Goal: Task Accomplishment & Management: Complete application form

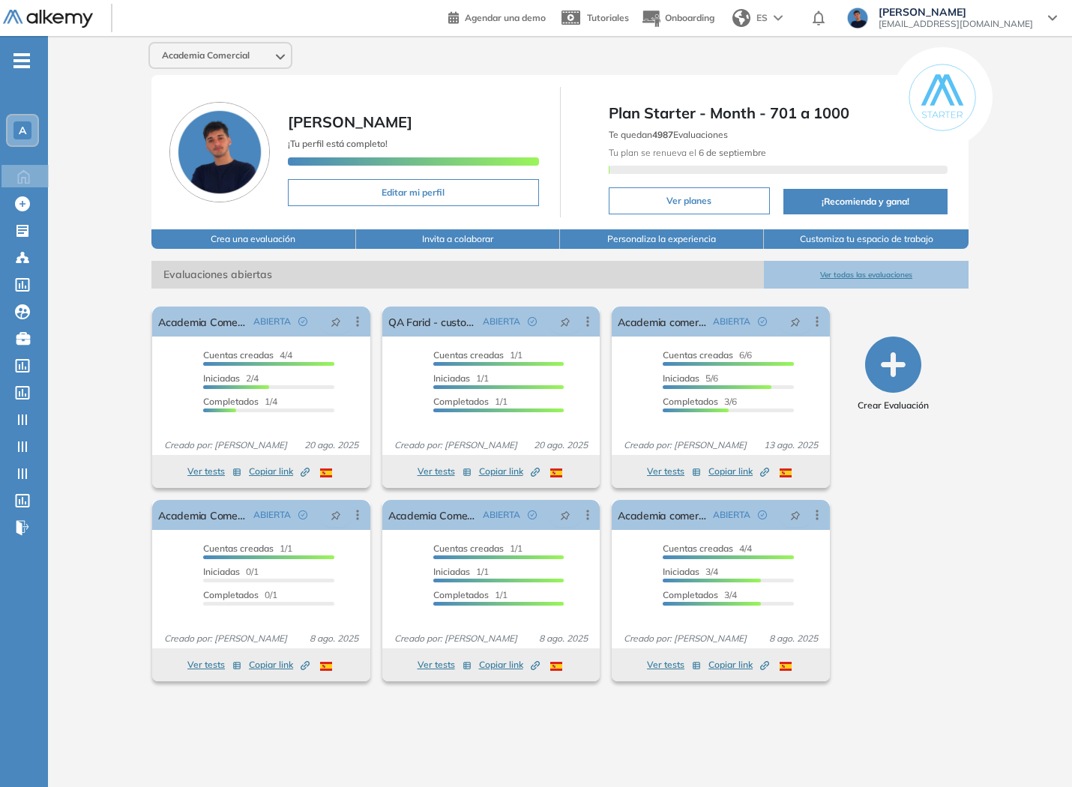
click at [1016, 26] on span "[PERSON_NAME][EMAIL_ADDRESS][DOMAIN_NAME]" at bounding box center [955, 24] width 154 height 12
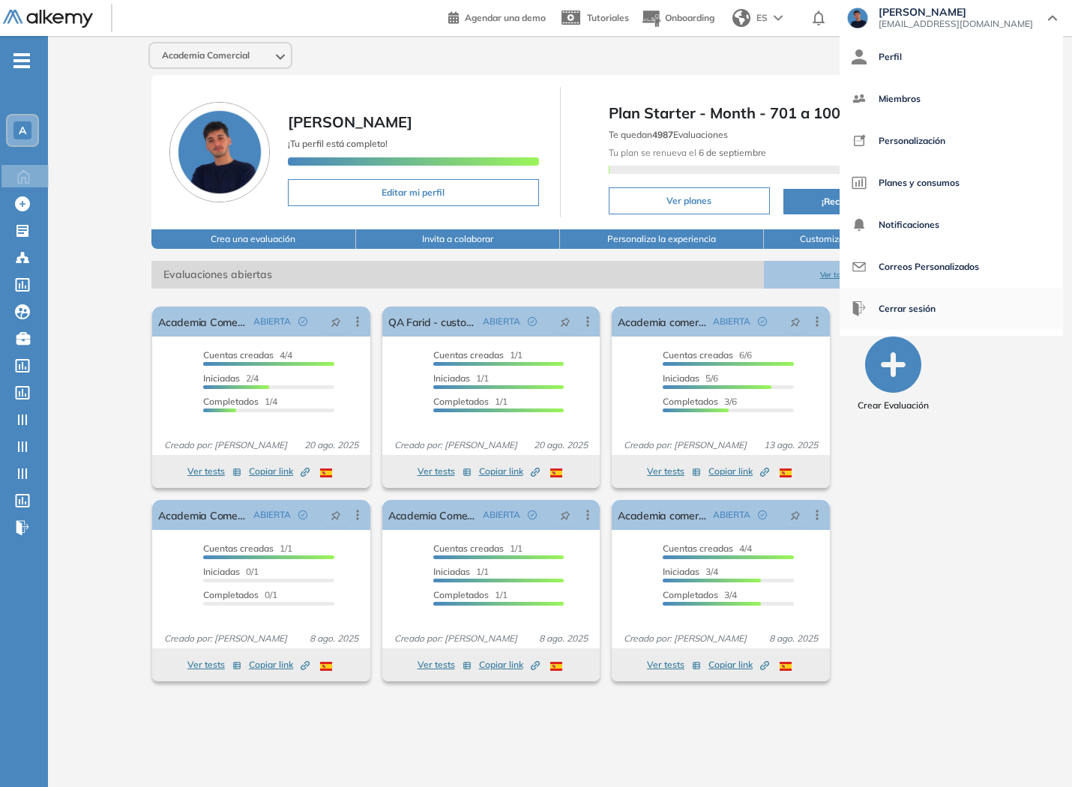
click at [935, 304] on span "Cerrar sesión" at bounding box center [906, 309] width 57 height 36
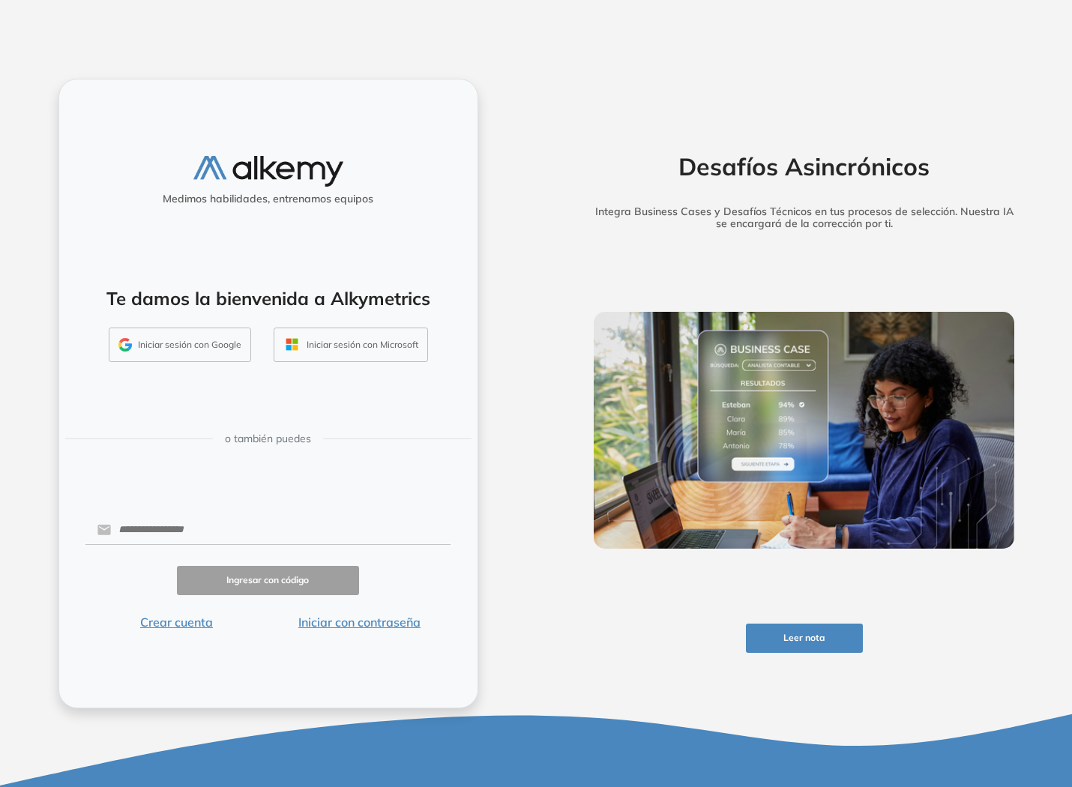
click at [393, 631] on div "Medimos habilidades, entrenamos equipos Te damos la bienvenida a Alkymetrics In…" at bounding box center [268, 394] width 420 height 630
click at [393, 621] on button "Iniciar con contraseña" at bounding box center [359, 622] width 183 height 18
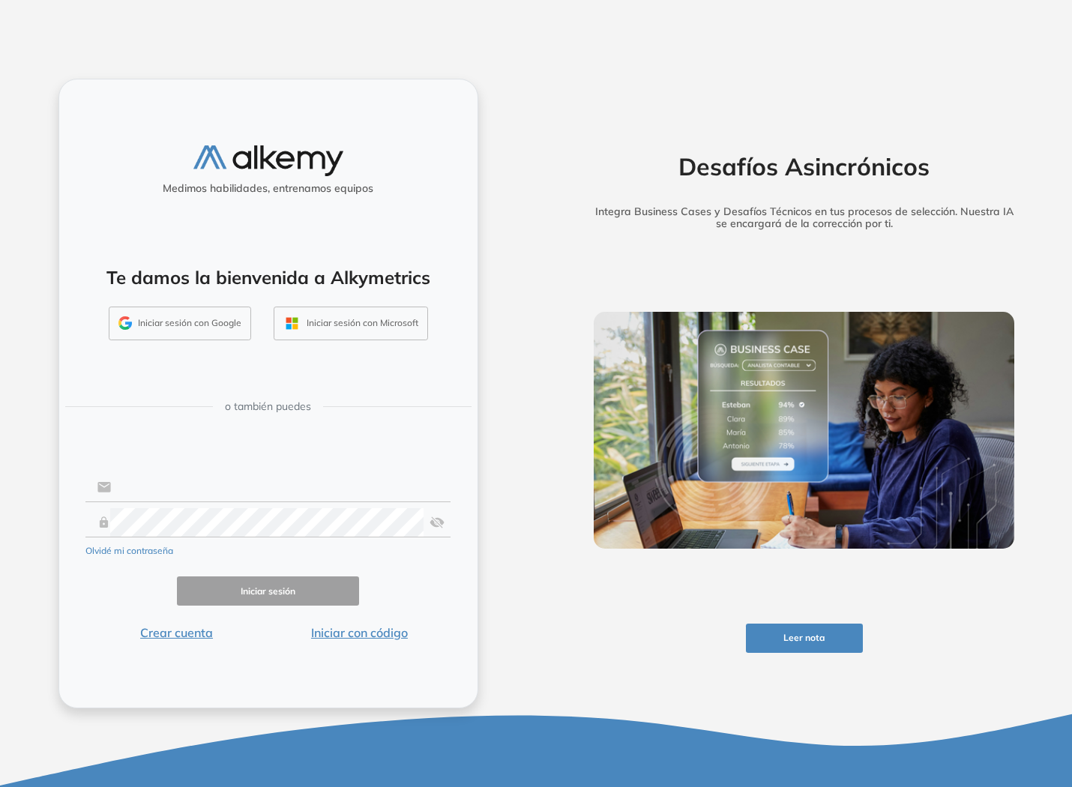
type input "**********"
click at [338, 492] on input "**********" at bounding box center [281, 487] width 340 height 28
click at [272, 589] on button "Iniciar sesión" at bounding box center [268, 590] width 183 height 29
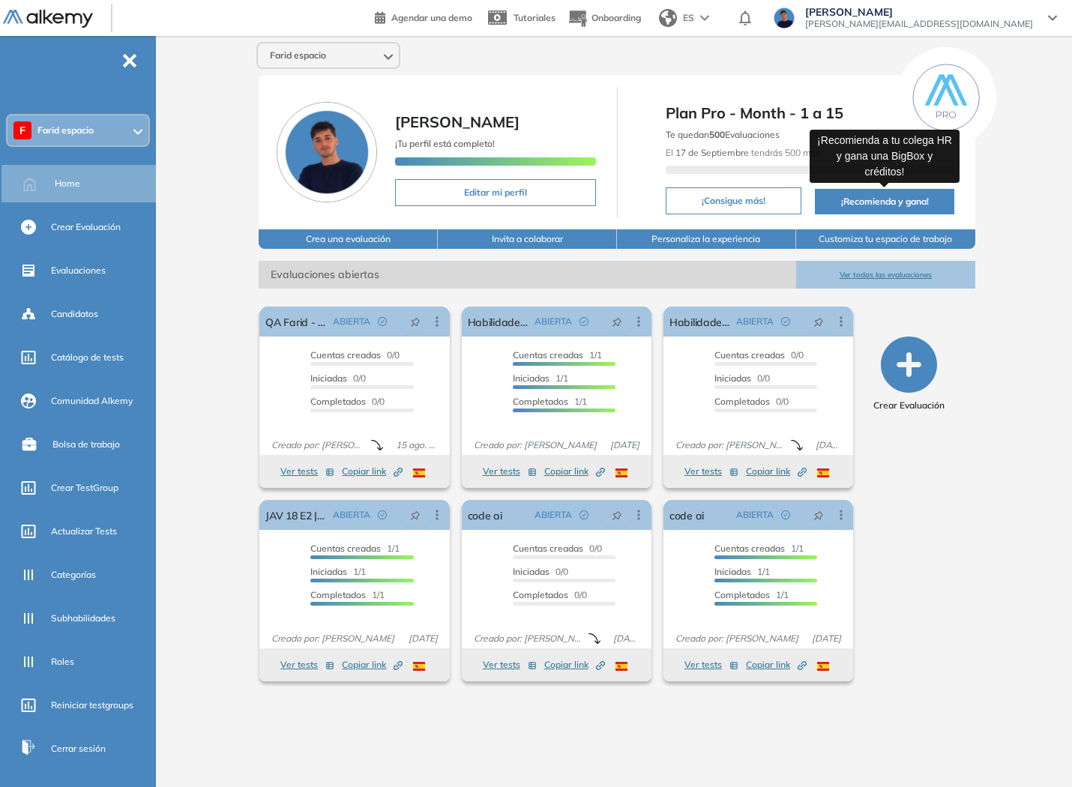
click at [895, 200] on button "¡Recomienda y gana!" at bounding box center [884, 201] width 139 height 25
click at [999, 276] on div "[PERSON_NAME] espacio [PERSON_NAME] [PERSON_NAME] ¡Tu perfil está completo! Edi…" at bounding box center [617, 399] width 910 height 727
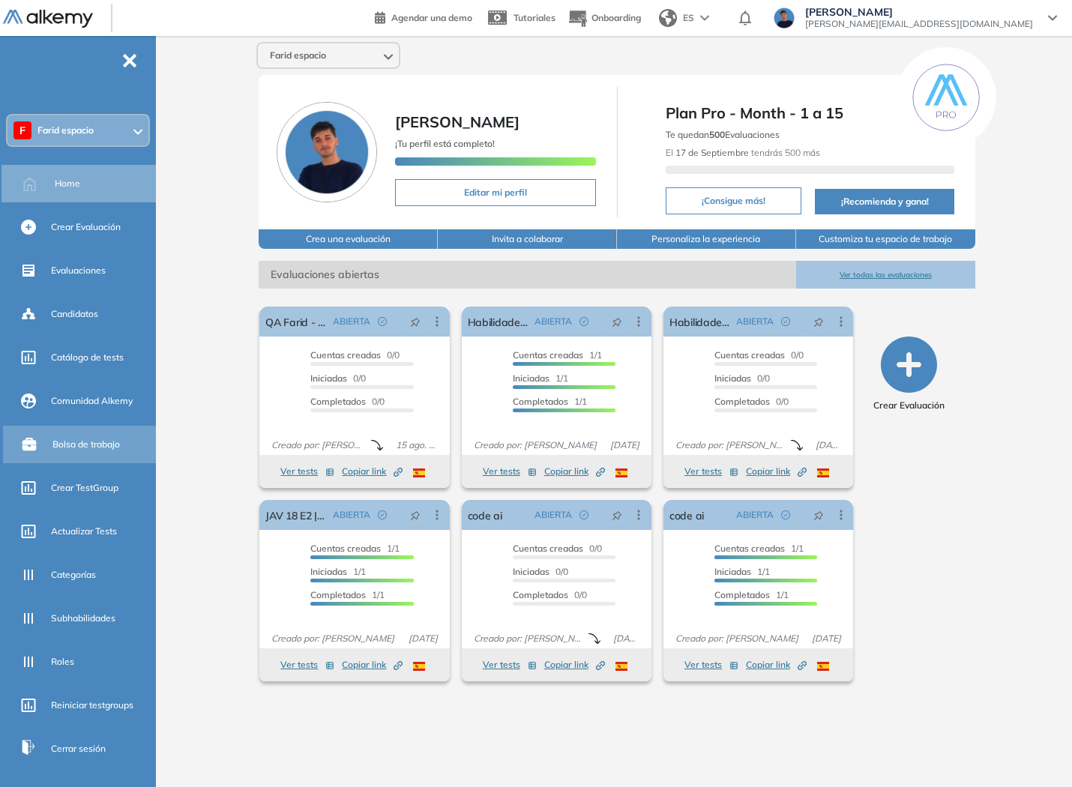
click at [88, 440] on span "Bolsa de trabajo" at bounding box center [85, 444] width 67 height 13
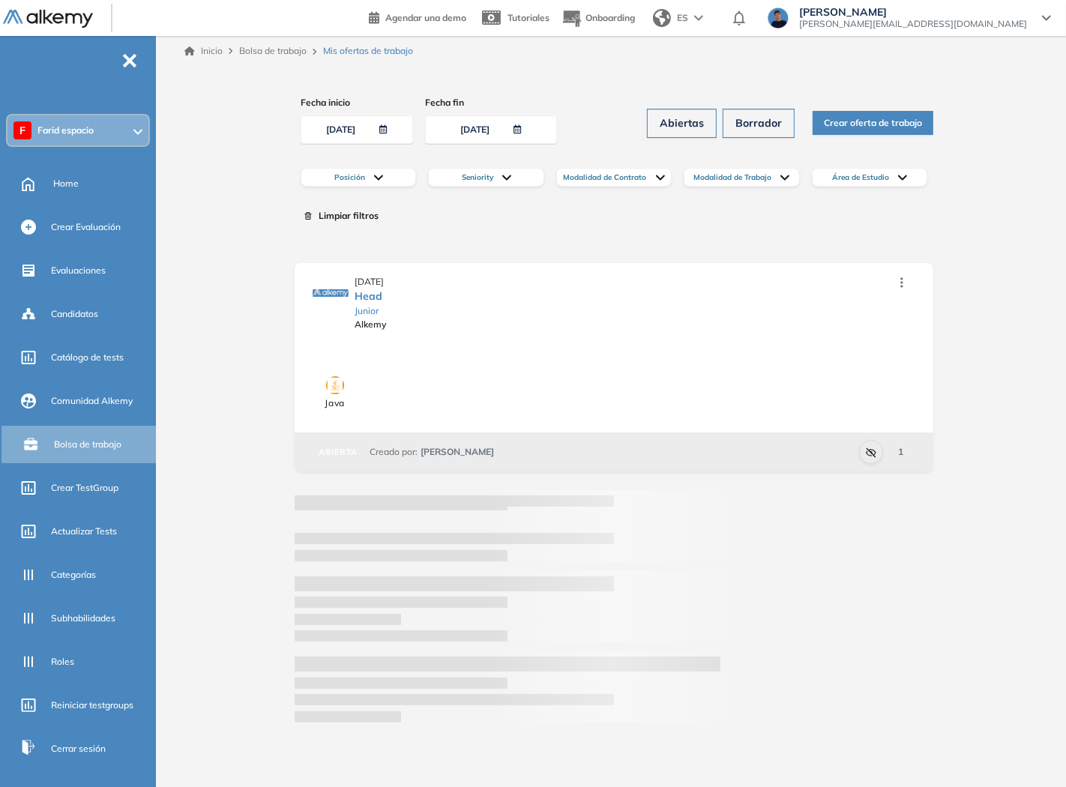
click at [850, 127] on span "Crear oferta de trabajo" at bounding box center [873, 123] width 98 height 14
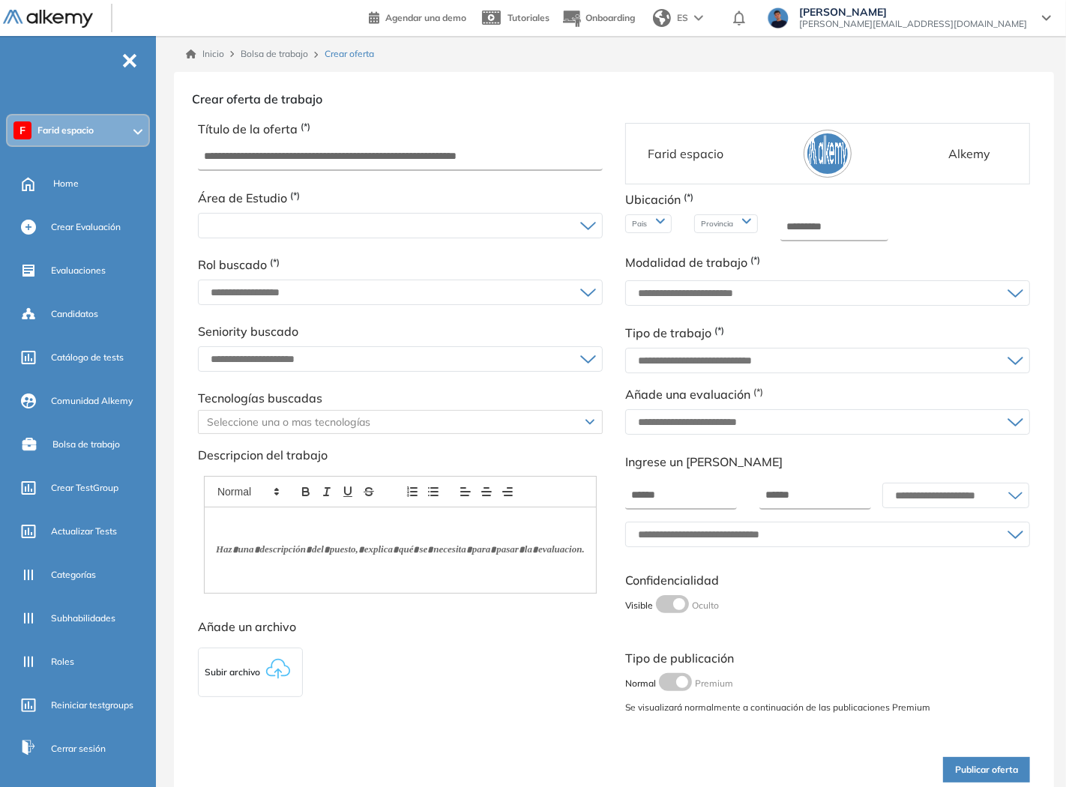
click at [427, 230] on input "text" at bounding box center [392, 226] width 375 height 12
click at [244, 255] on li "Administración de empresas" at bounding box center [260, 257] width 111 height 15
click at [265, 167] on input "text" at bounding box center [400, 157] width 405 height 27
type input "*******"
click at [304, 283] on div at bounding box center [400, 292] width 403 height 24
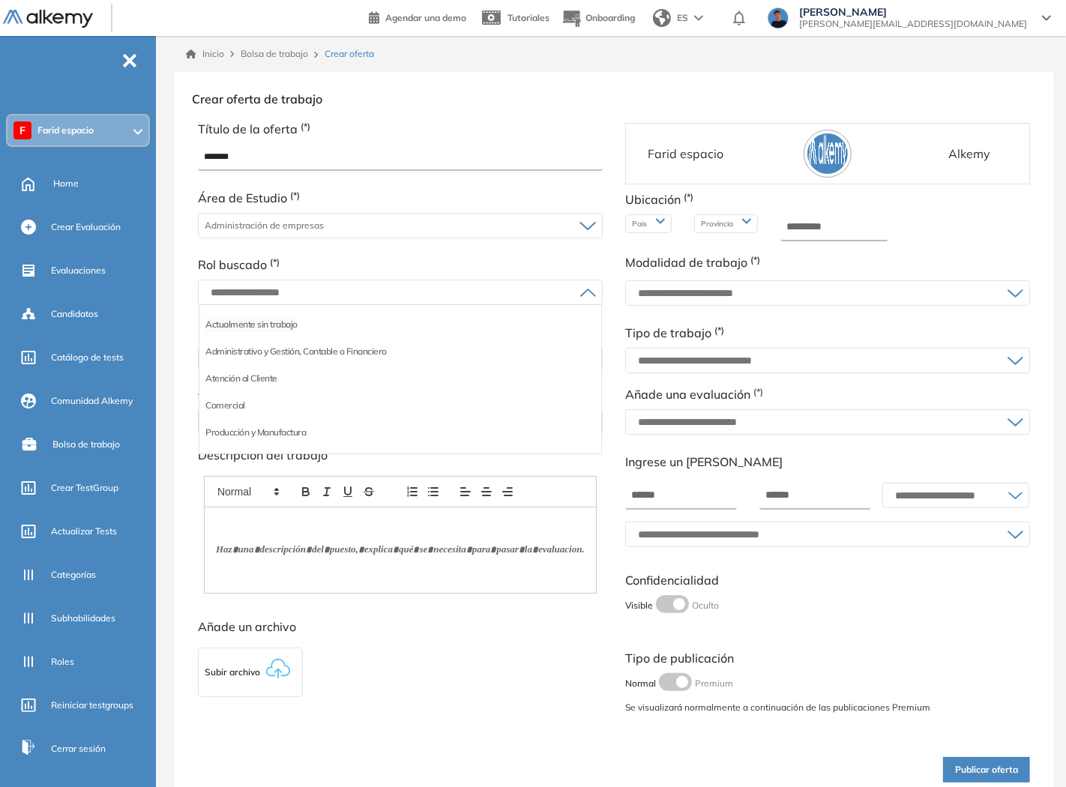
click at [265, 328] on li "Actualmente sin trabajo" at bounding box center [251, 324] width 92 height 15
click at [260, 373] on div "Trainee Junior Semi senior Senior Líder tecnico" at bounding box center [400, 358] width 405 height 37
click at [266, 298] on div "Actualmente sin trabajo" at bounding box center [400, 292] width 403 height 24
click at [263, 363] on div "Administrativo y Gestión, Contable o Financiero" at bounding box center [400, 351] width 402 height 27
click at [261, 349] on li "Administrativo y Gestión, Contable o Financiero" at bounding box center [295, 351] width 181 height 15
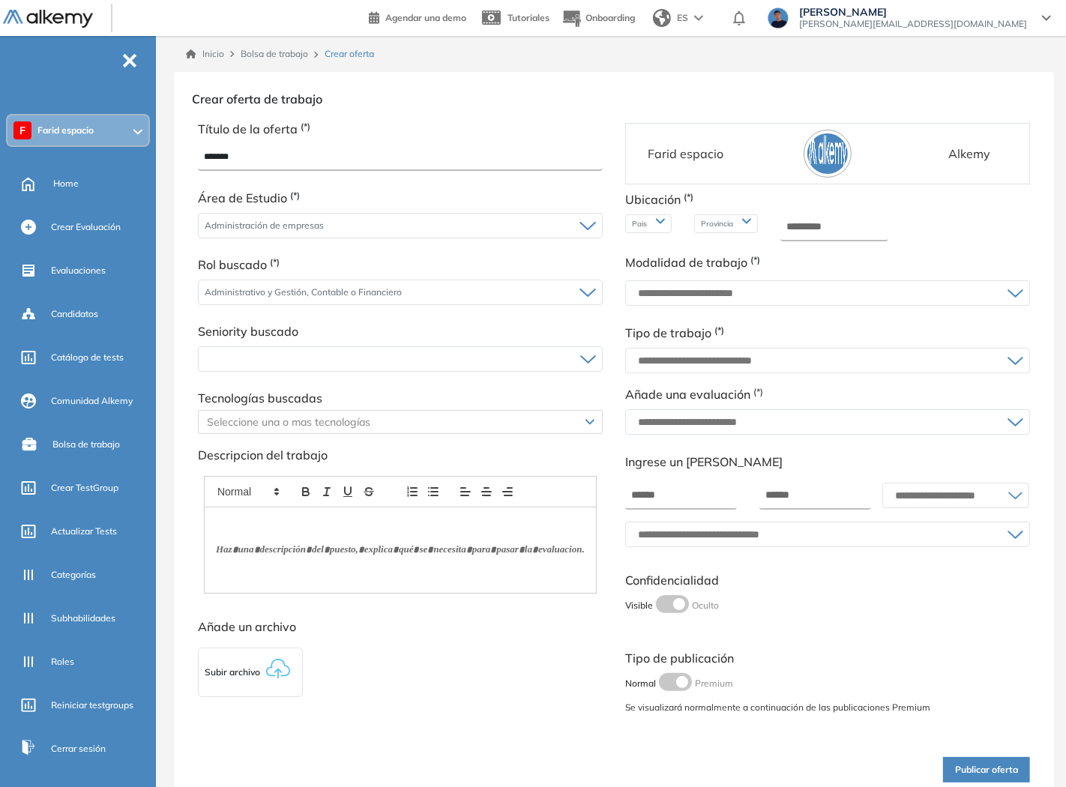
click at [259, 356] on input "text" at bounding box center [392, 359] width 375 height 12
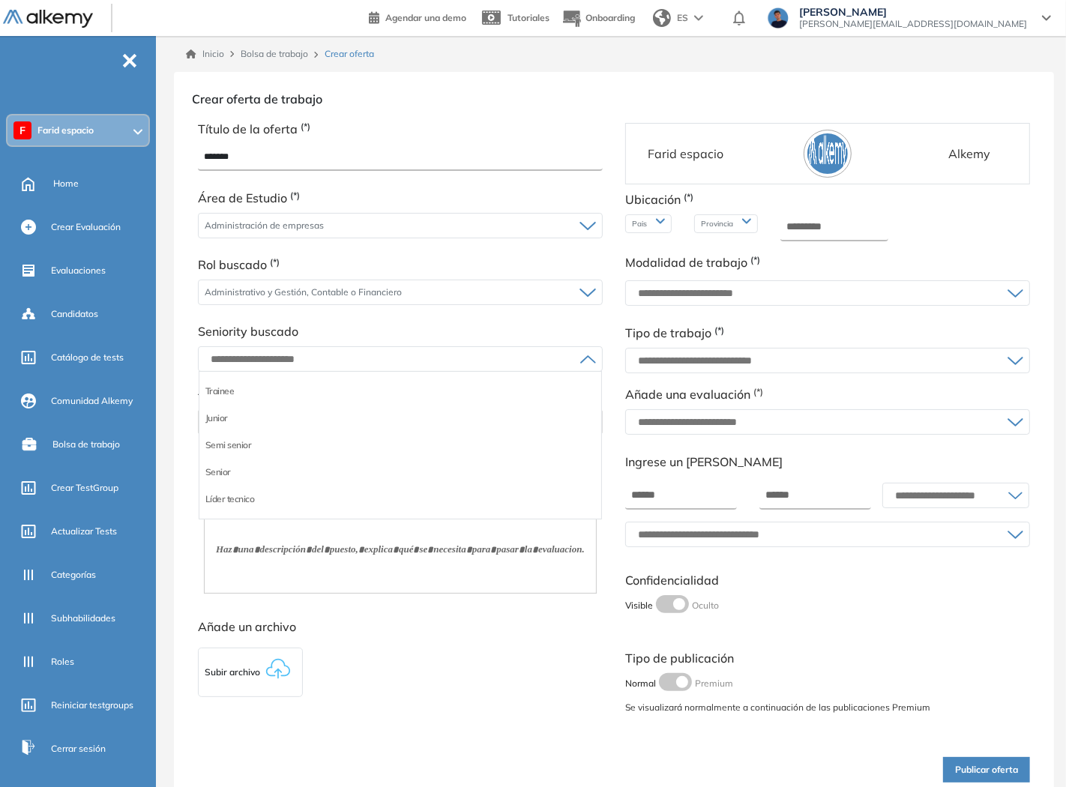
click at [255, 432] on div "Semi senior" at bounding box center [400, 445] width 402 height 27
drag, startPoint x: 242, startPoint y: 443, endPoint x: 229, endPoint y: 444, distance: 13.6
click at [241, 443] on li "Semi senior" at bounding box center [228, 445] width 46 height 15
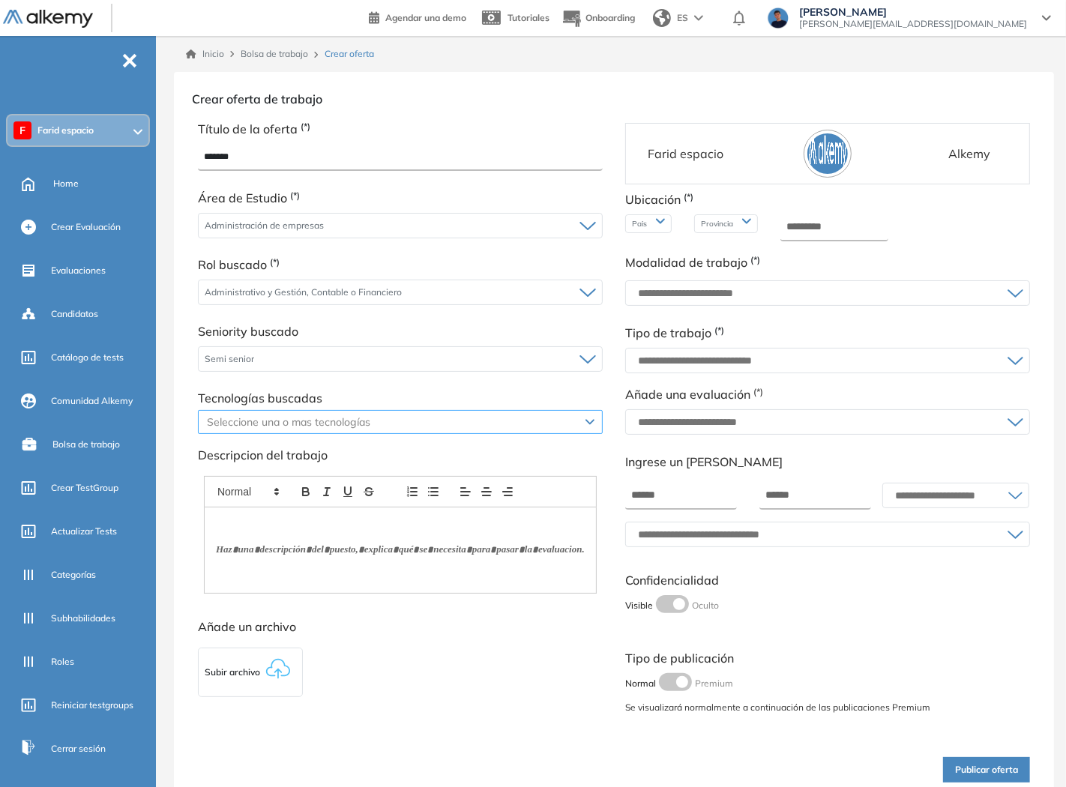
click at [241, 424] on div at bounding box center [393, 422] width 382 height 18
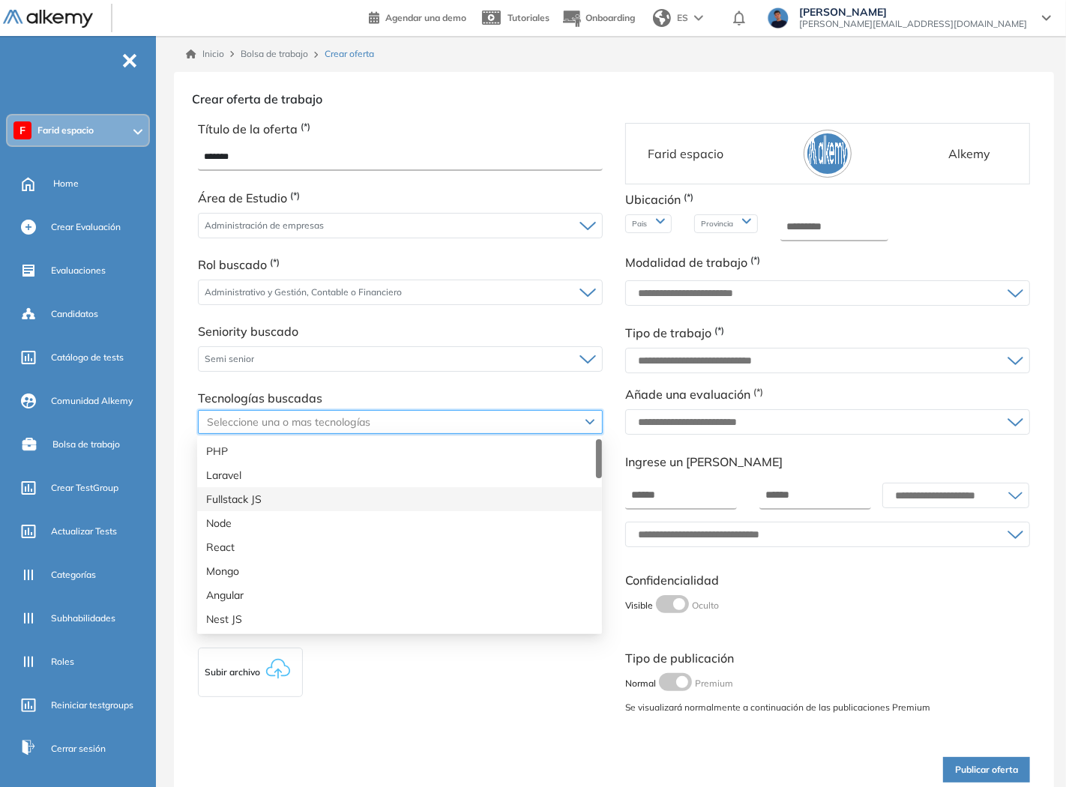
click at [235, 501] on div "Fullstack JS" at bounding box center [399, 499] width 387 height 16
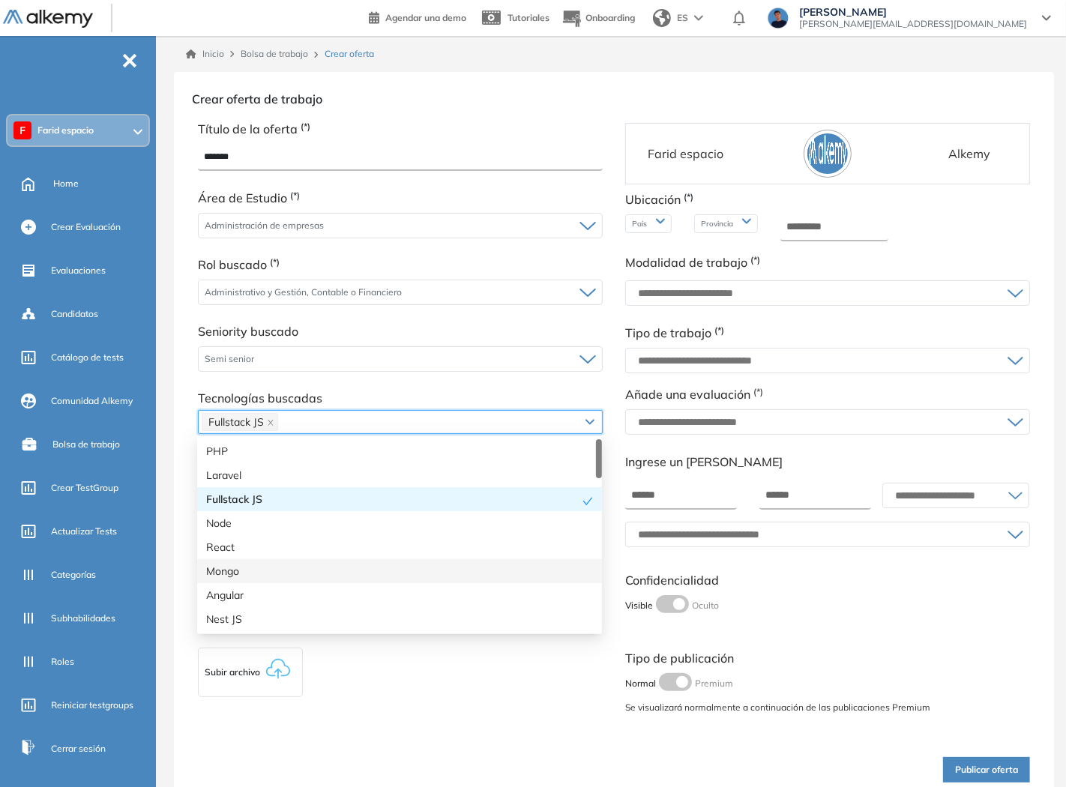
drag, startPoint x: 246, startPoint y: 570, endPoint x: 285, endPoint y: 624, distance: 66.6
click at [246, 574] on div "Mongo" at bounding box center [399, 571] width 387 height 16
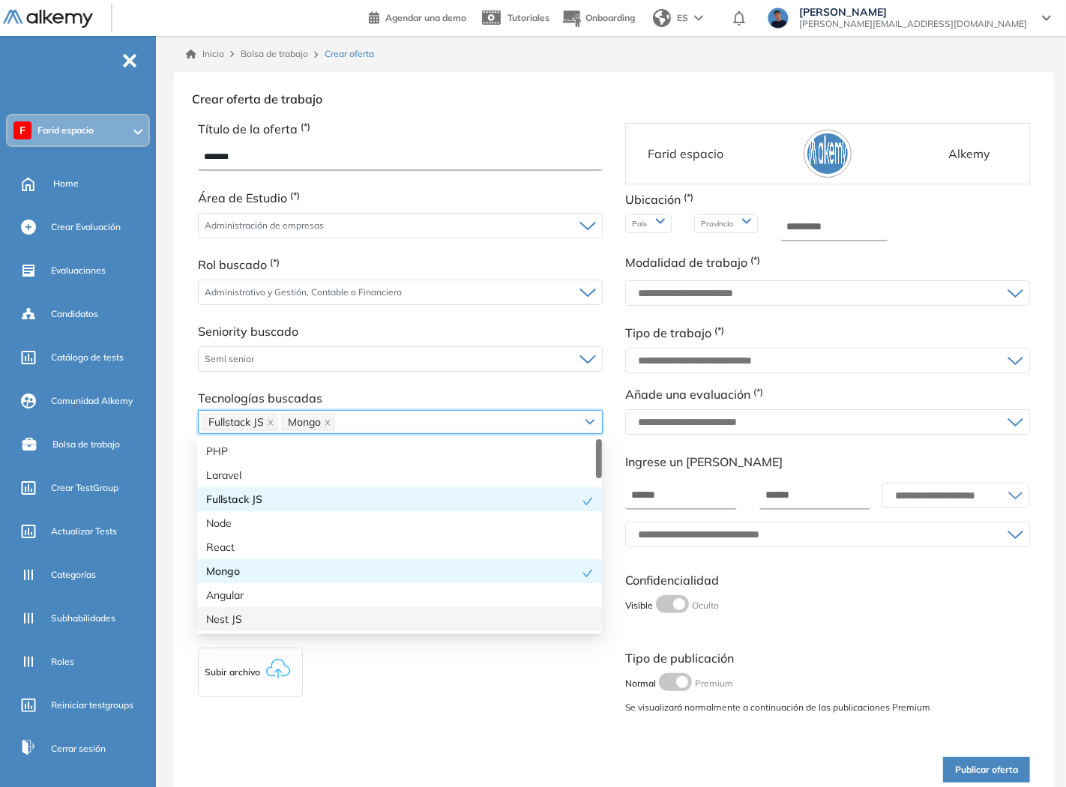
click at [286, 624] on div "Nest JS" at bounding box center [399, 619] width 387 height 16
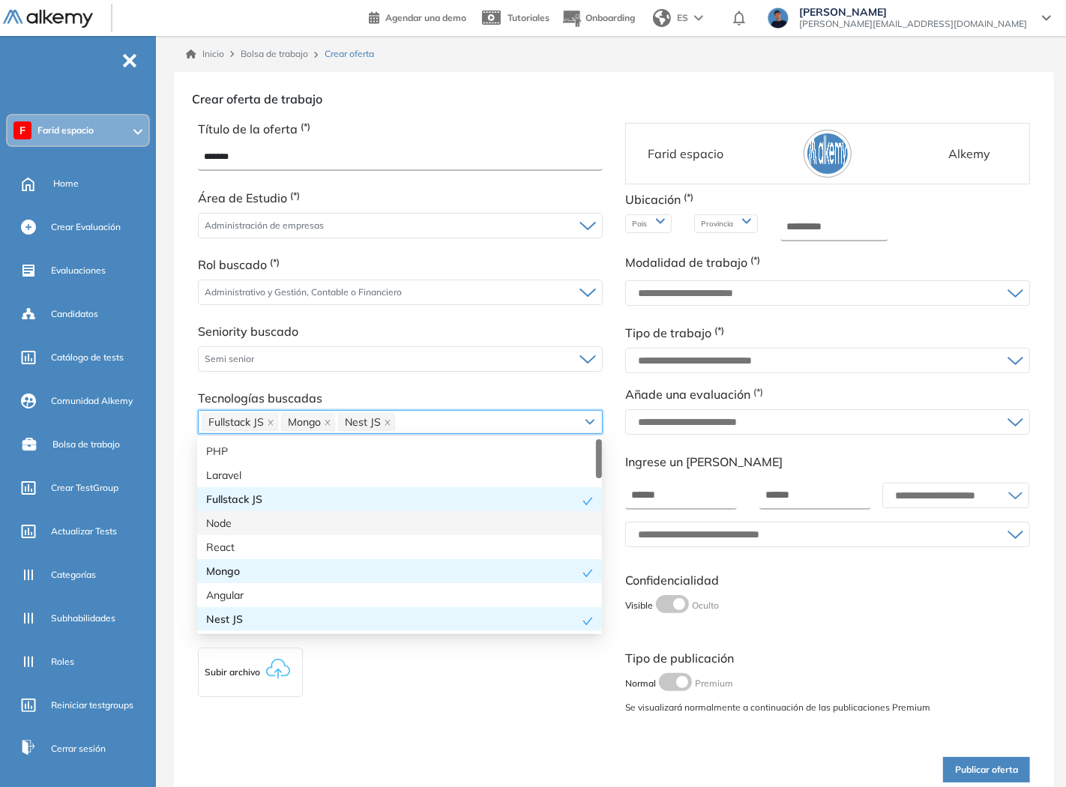
click at [283, 522] on div "Node" at bounding box center [399, 523] width 387 height 16
click at [466, 742] on div "Título de la oferta (*) ******* Área de Estudio (*) Administración de empresas …" at bounding box center [614, 454] width 866 height 693
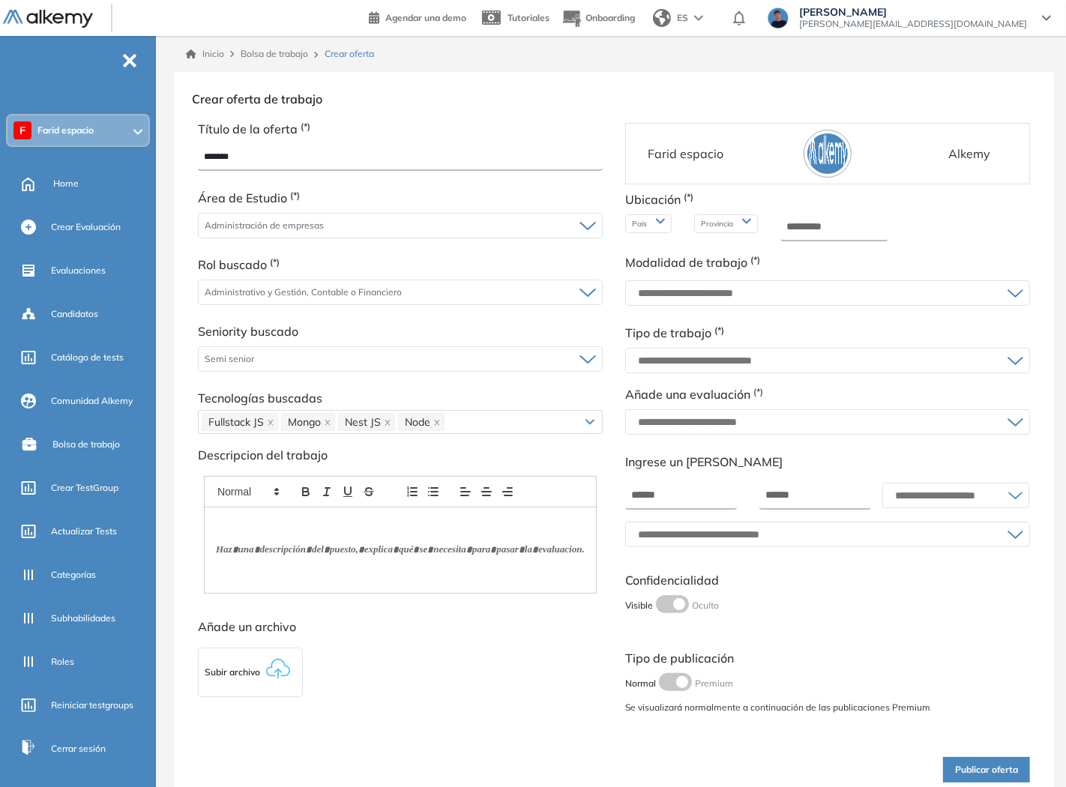
click at [351, 546] on p at bounding box center [400, 549] width 343 height 13
click at [654, 220] on div "Pais" at bounding box center [648, 223] width 46 height 19
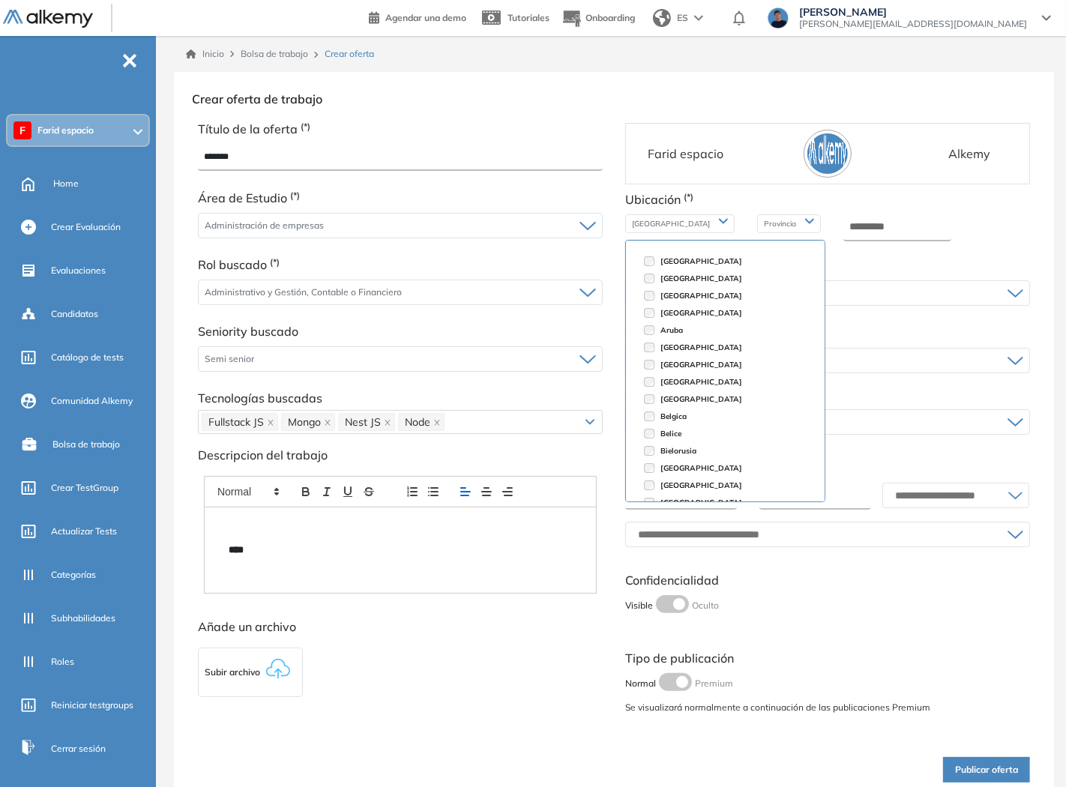
click at [764, 223] on span "Provincia" at bounding box center [781, 223] width 35 height 11
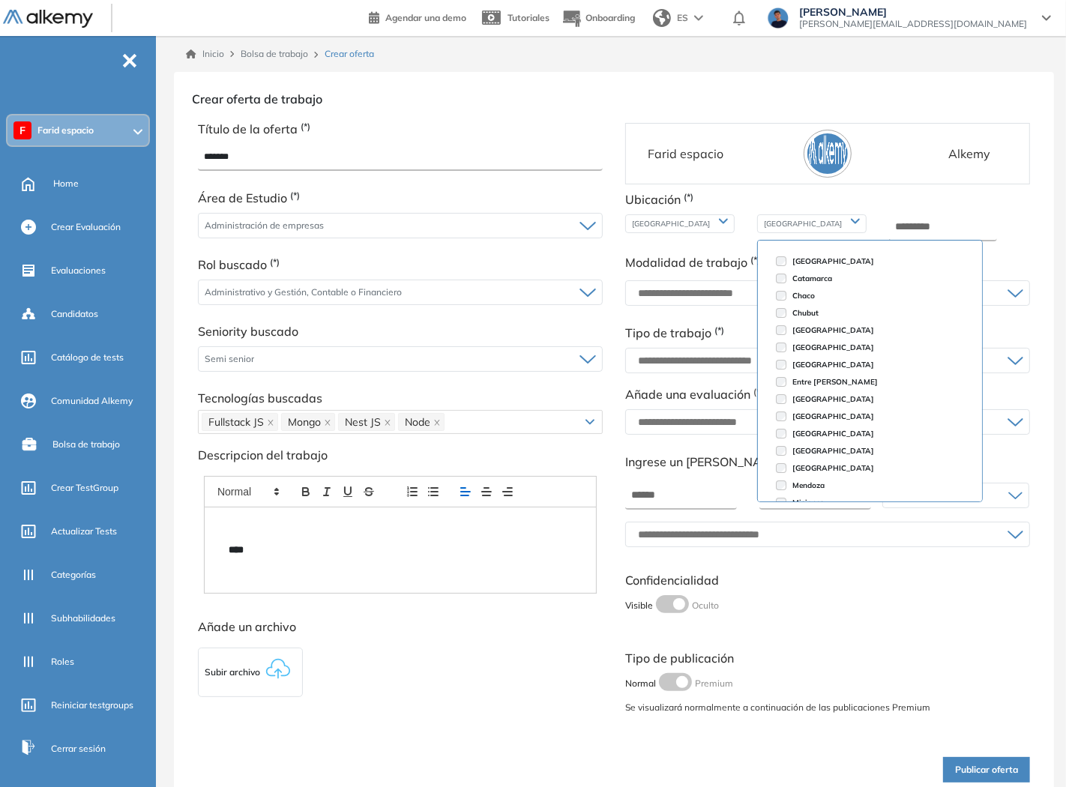
click at [770, 285] on li "Catamarca" at bounding box center [870, 278] width 200 height 17
click at [770, 306] on li "Chubut" at bounding box center [870, 312] width 200 height 17
click at [770, 286] on li "Catamarca" at bounding box center [870, 278] width 200 height 17
click at [770, 361] on li "[GEOGRAPHIC_DATA]" at bounding box center [870, 364] width 200 height 17
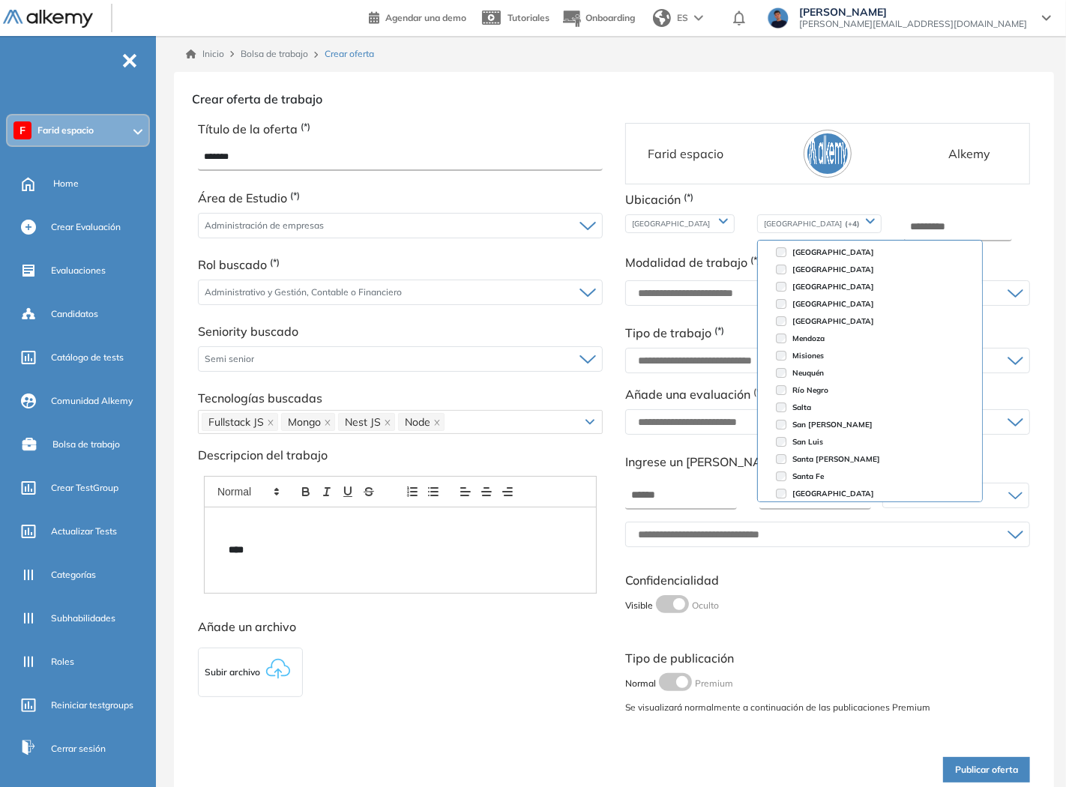
scroll to position [193, 0]
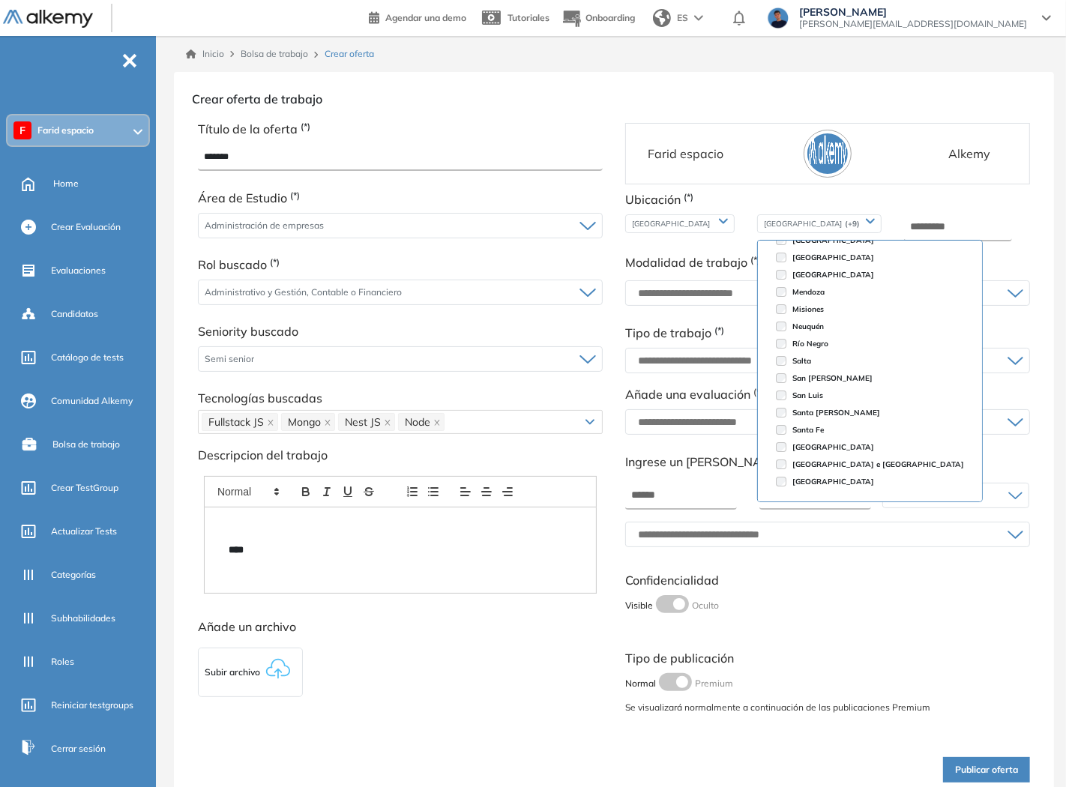
click at [770, 399] on li "San Luis" at bounding box center [870, 395] width 200 height 17
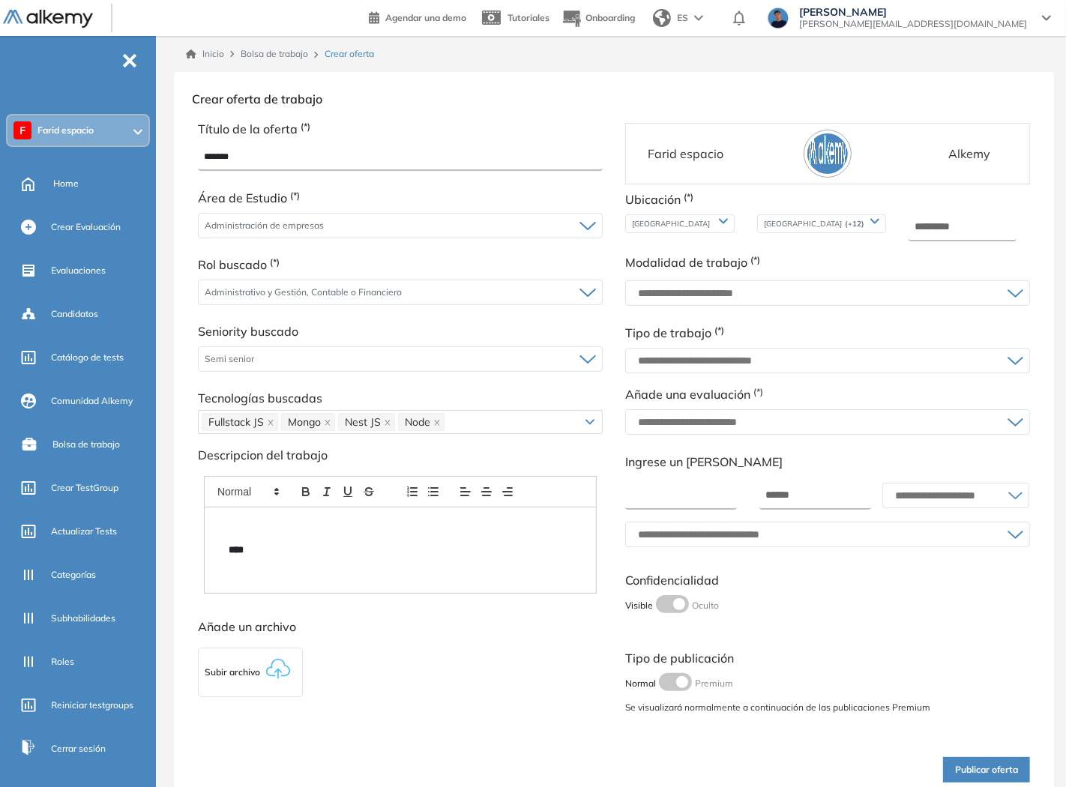
click at [672, 483] on input "number" at bounding box center [681, 496] width 112 height 27
click at [744, 293] on input "text" at bounding box center [819, 293] width 375 height 12
click at [672, 350] on li "Jornada completa" at bounding box center [667, 352] width 68 height 15
click at [694, 355] on input "text" at bounding box center [819, 361] width 375 height 12
click at [681, 391] on div "Remoto" at bounding box center [828, 392] width 402 height 27
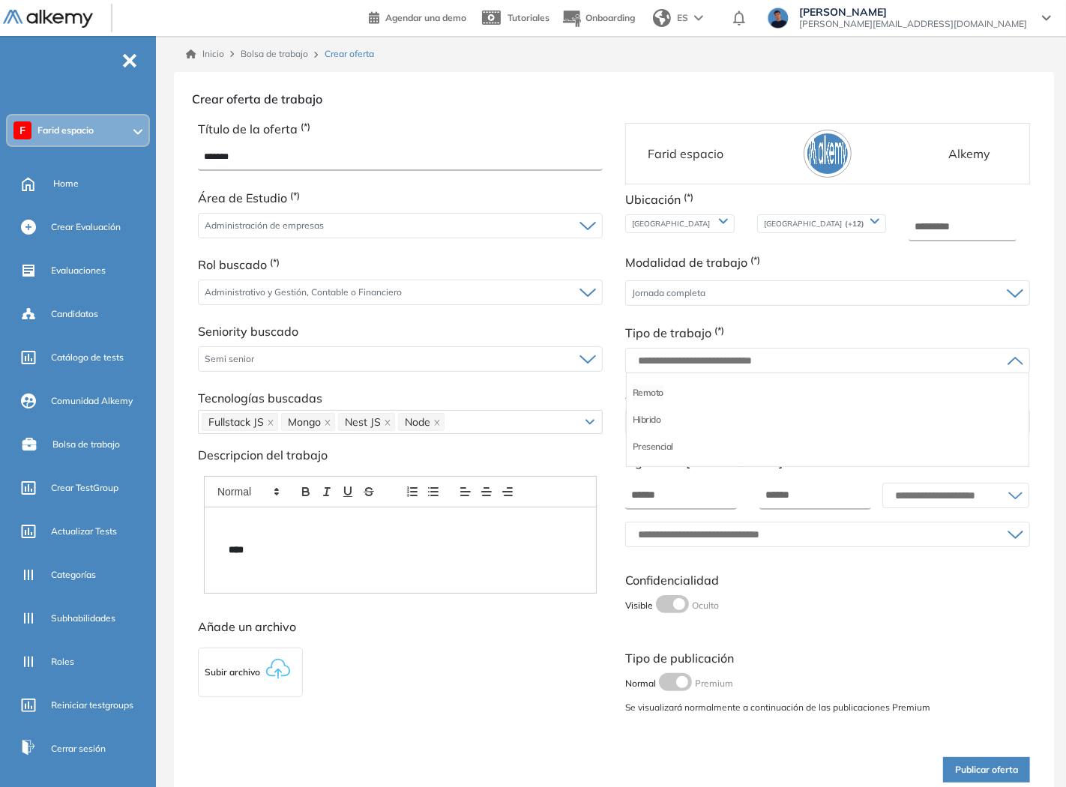
click at [652, 393] on li "Remoto" at bounding box center [648, 392] width 31 height 15
click at [694, 420] on input "text" at bounding box center [819, 422] width 375 height 12
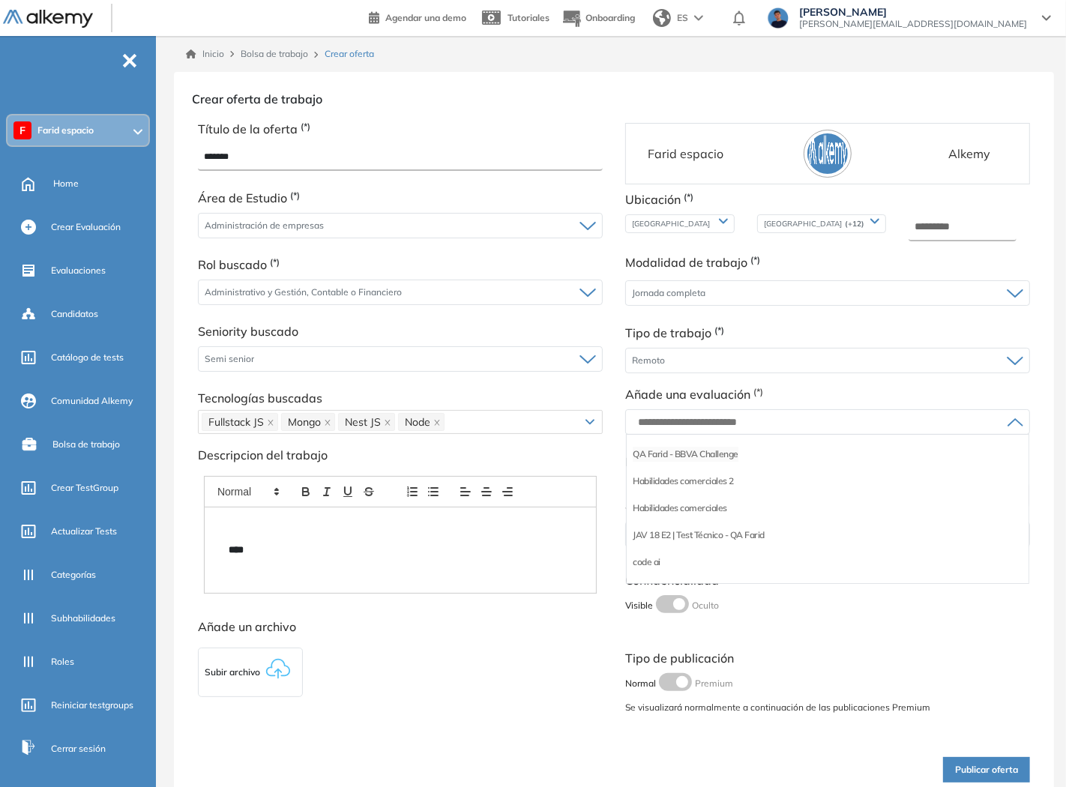
click at [670, 457] on li "QA Farid - BBVA Challenge" at bounding box center [686, 454] width 106 height 15
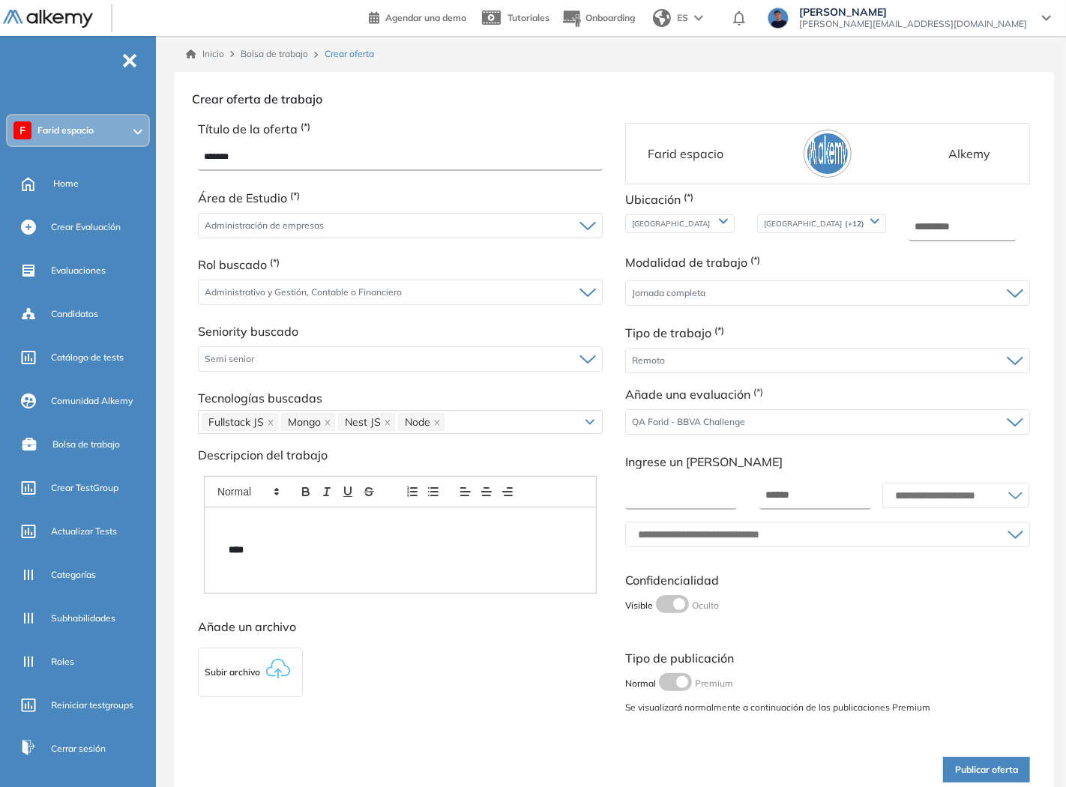
click at [660, 500] on input "number" at bounding box center [681, 496] width 112 height 27
type input "***"
click at [791, 498] on input "number" at bounding box center [815, 496] width 112 height 27
click at [896, 503] on div at bounding box center [955, 495] width 145 height 24
click at [890, 529] on li "ARS" at bounding box center [899, 527] width 18 height 15
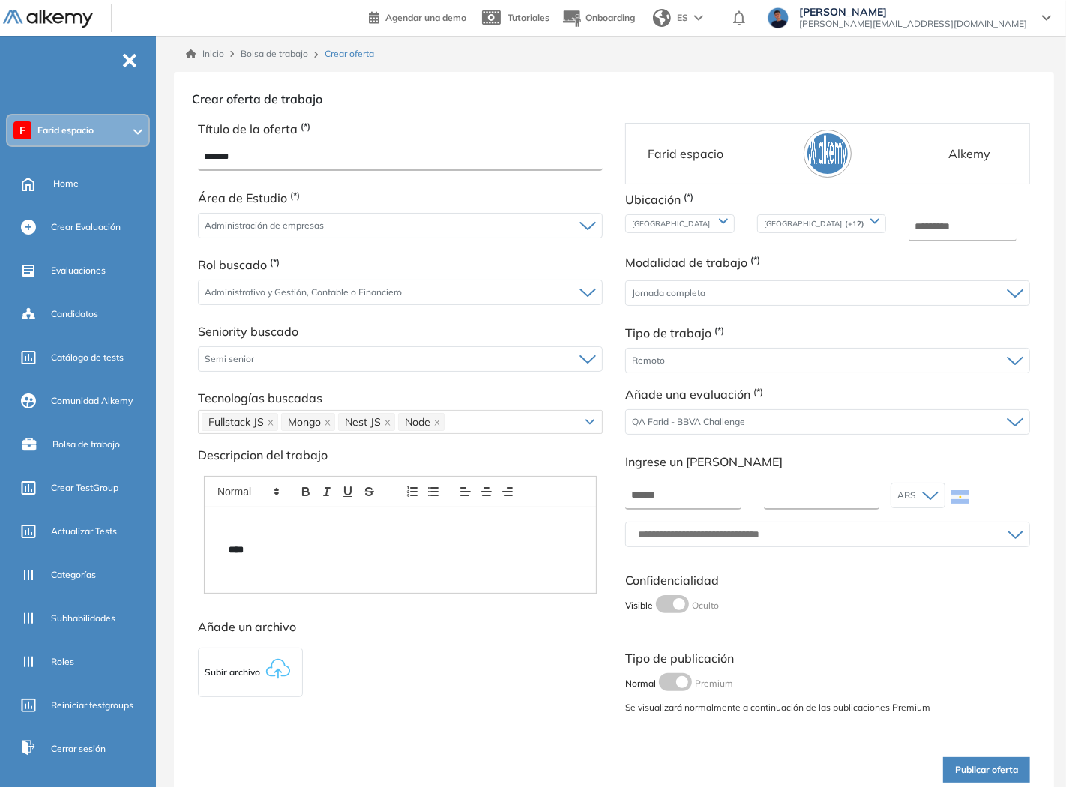
click at [818, 507] on input "******" at bounding box center [822, 496] width 116 height 27
type input "********"
drag, startPoint x: 655, startPoint y: 498, endPoint x: 592, endPoint y: 495, distance: 63.0
click at [592, 495] on div "Título de la oferta (*) ******* Área de Estudio (*) Administración de empresas …" at bounding box center [614, 454] width 866 height 693
type input "******"
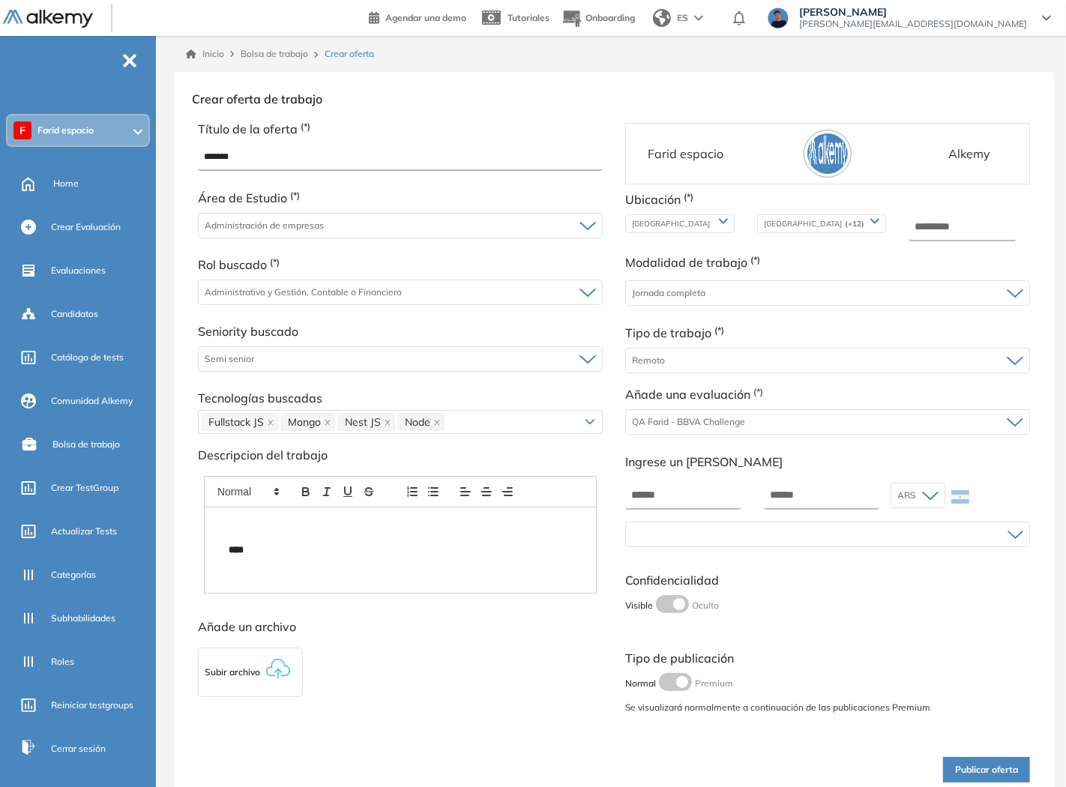
click at [727, 535] on input "text" at bounding box center [819, 534] width 375 height 12
click at [653, 673] on li "Anual" at bounding box center [644, 674] width 23 height 15
drag, startPoint x: 653, startPoint y: 673, endPoint x: 680, endPoint y: 615, distance: 64.4
click at [654, 671] on div "Tipo de publicación Normal Premium Se visualizará normalmente a continuación de…" at bounding box center [827, 682] width 405 height 66
click at [675, 535] on div "Anual" at bounding box center [827, 534] width 403 height 24
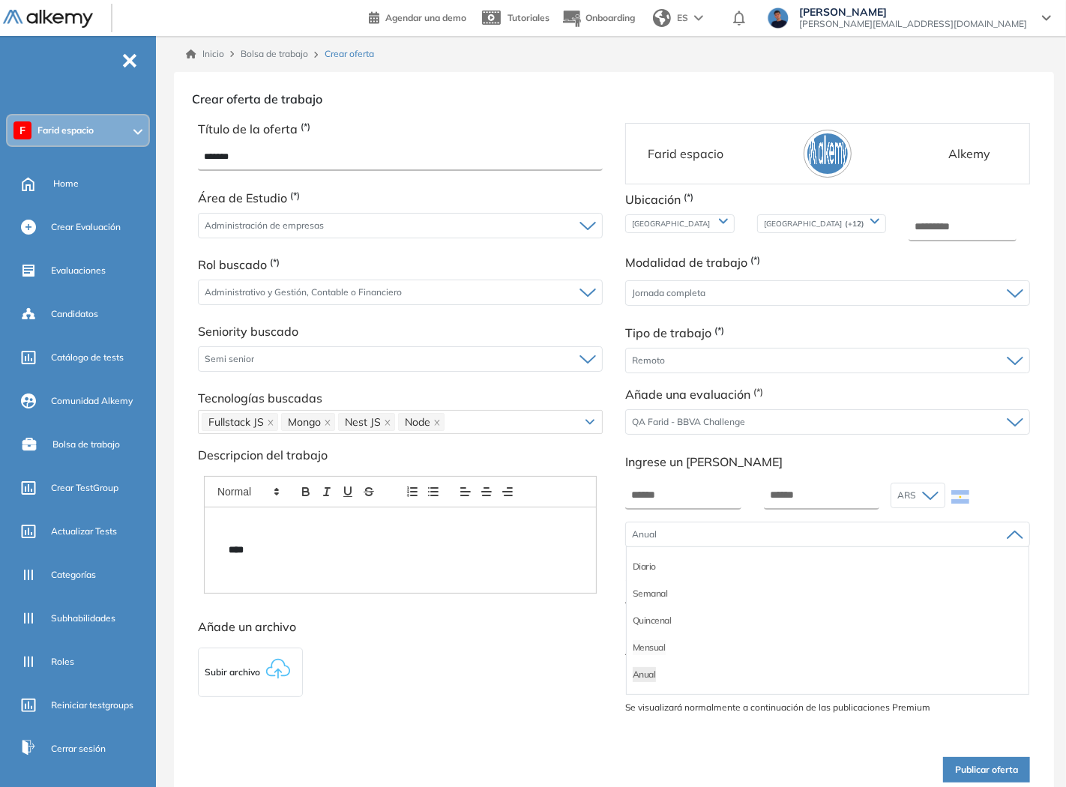
click at [654, 654] on li "Mensual" at bounding box center [649, 647] width 33 height 15
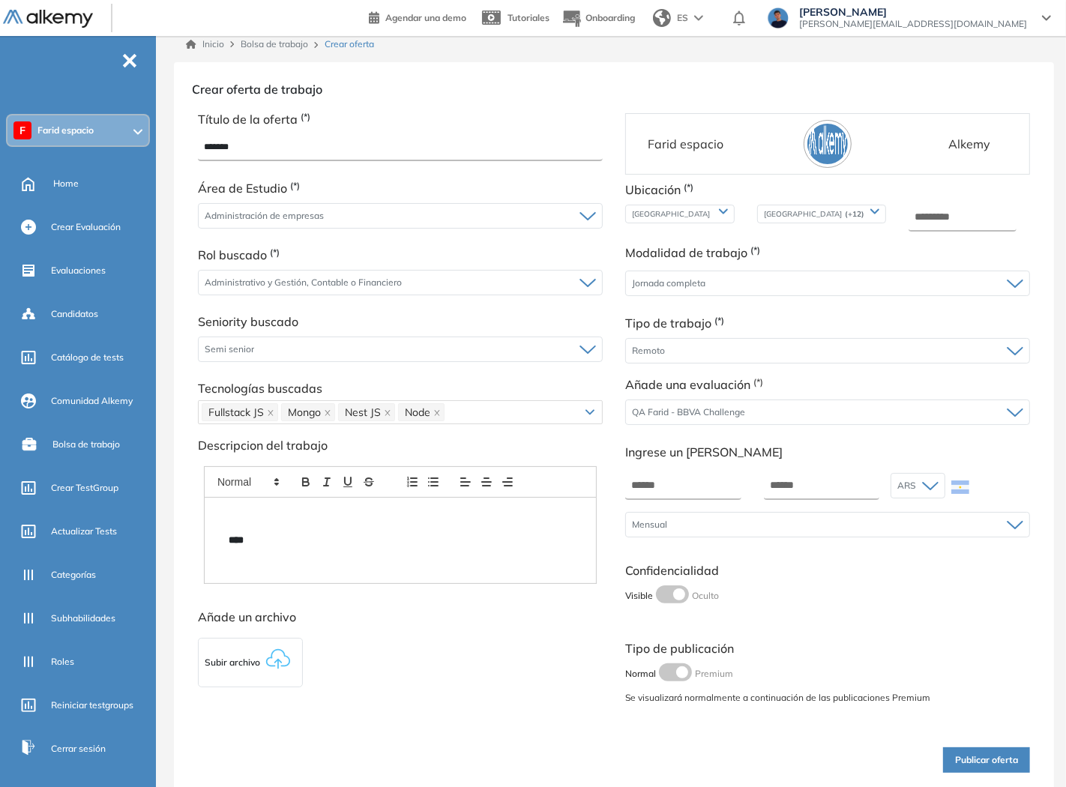
scroll to position [31, 0]
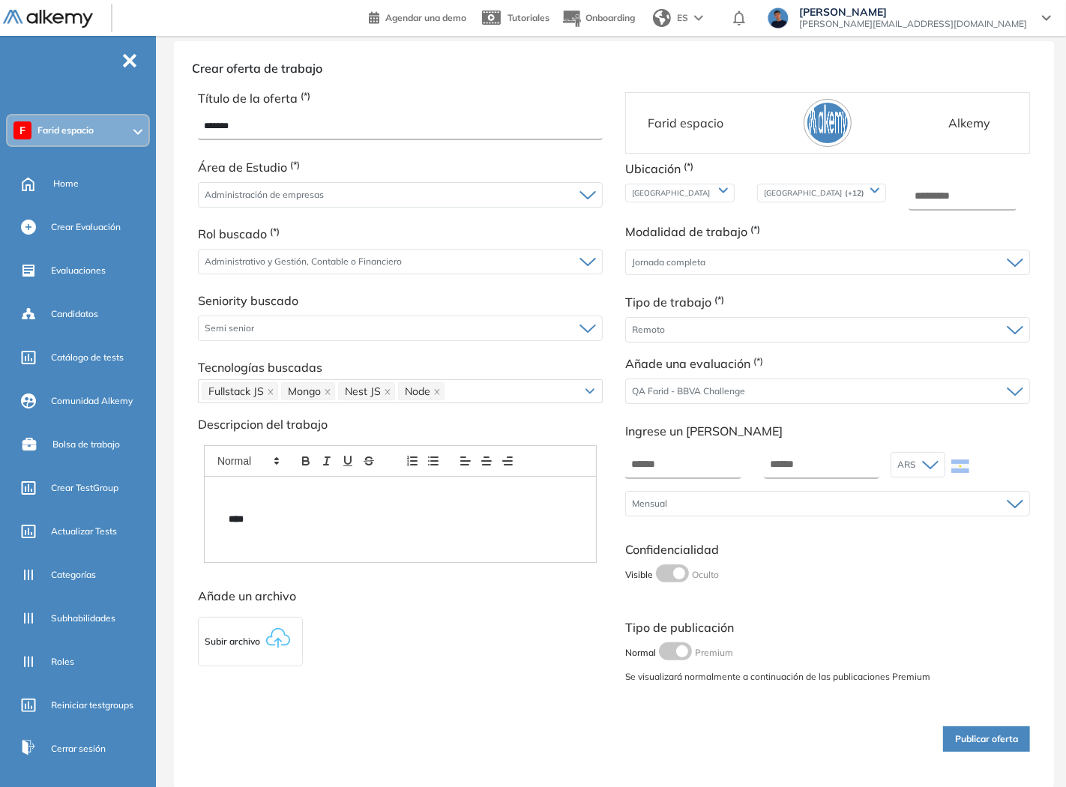
click at [654, 579] on div "Visible Oculto" at bounding box center [827, 573] width 405 height 18
click at [665, 567] on span at bounding box center [662, 570] width 12 height 12
click at [669, 648] on span at bounding box center [665, 648] width 12 height 12
click at [1004, 746] on button "Publicar oferta" at bounding box center [986, 741] width 87 height 25
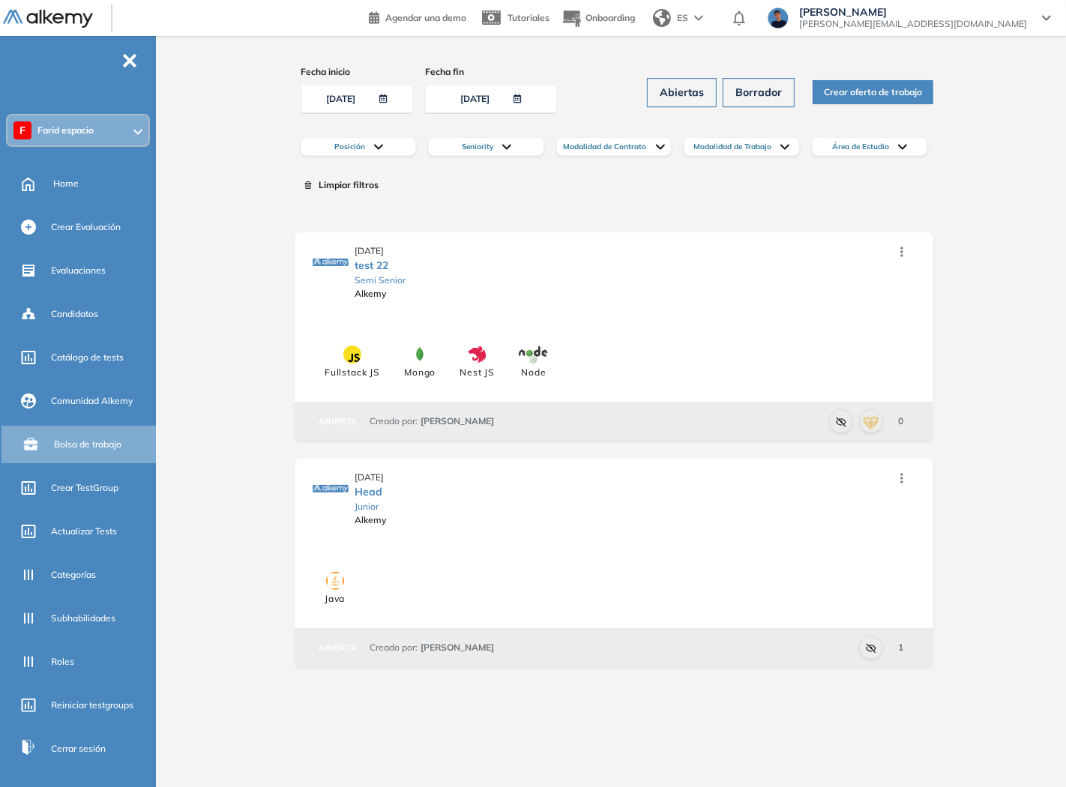
click at [957, 435] on div "Fecha inicio [DATE] Fecha fin [DATE] Abiertas Borrador Crear oferta de trabajo …" at bounding box center [613, 366] width 881 height 638
click at [956, 371] on div "Fecha inicio [DATE] Fecha fin [DATE] Abiertas Borrador Crear oferta de trabajo …" at bounding box center [613, 366] width 881 height 638
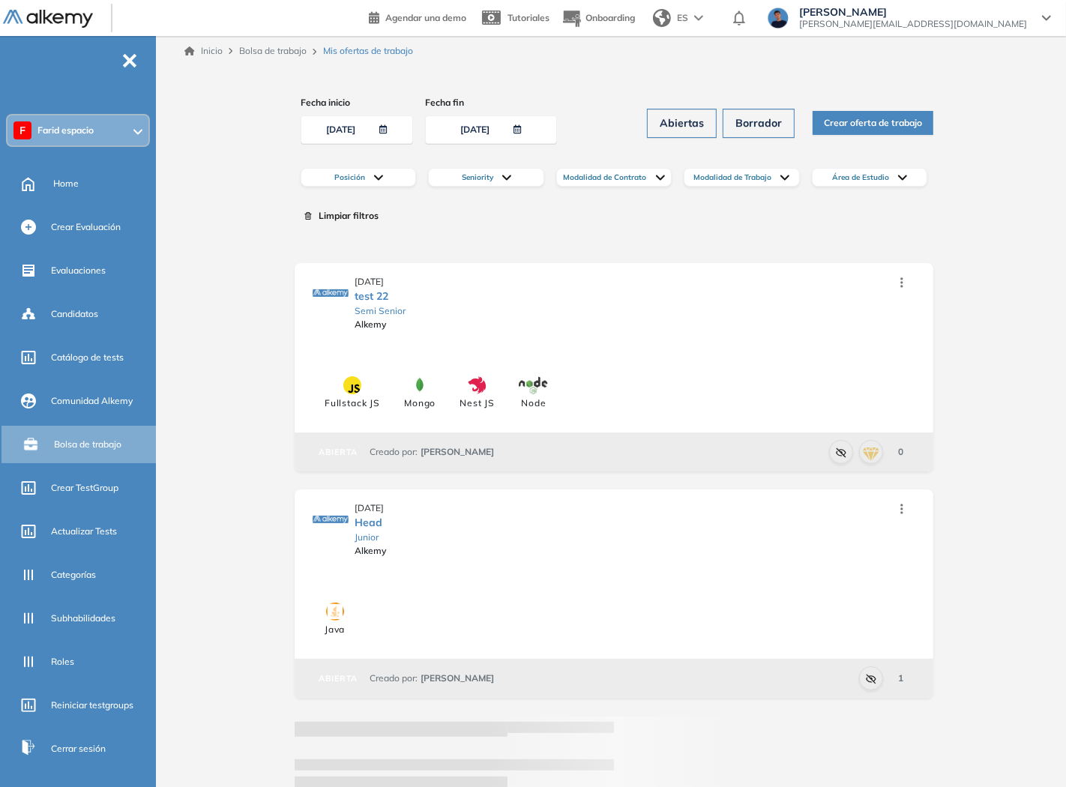
click at [955, 519] on div "Fecha inicio [DATE] Fecha fin [DATE] Abiertas Borrador Crear oferta de trabajo …" at bounding box center [613, 521] width 881 height 886
drag, startPoint x: 259, startPoint y: 263, endPoint x: 340, endPoint y: 238, distance: 84.9
click at [259, 262] on div "Fecha inicio [DATE] Fecha fin [DATE] Abiertas Borrador Crear oferta de trabajo …" at bounding box center [613, 521] width 881 height 886
click at [860, 124] on span "Crear oferta de trabajo" at bounding box center [873, 123] width 98 height 14
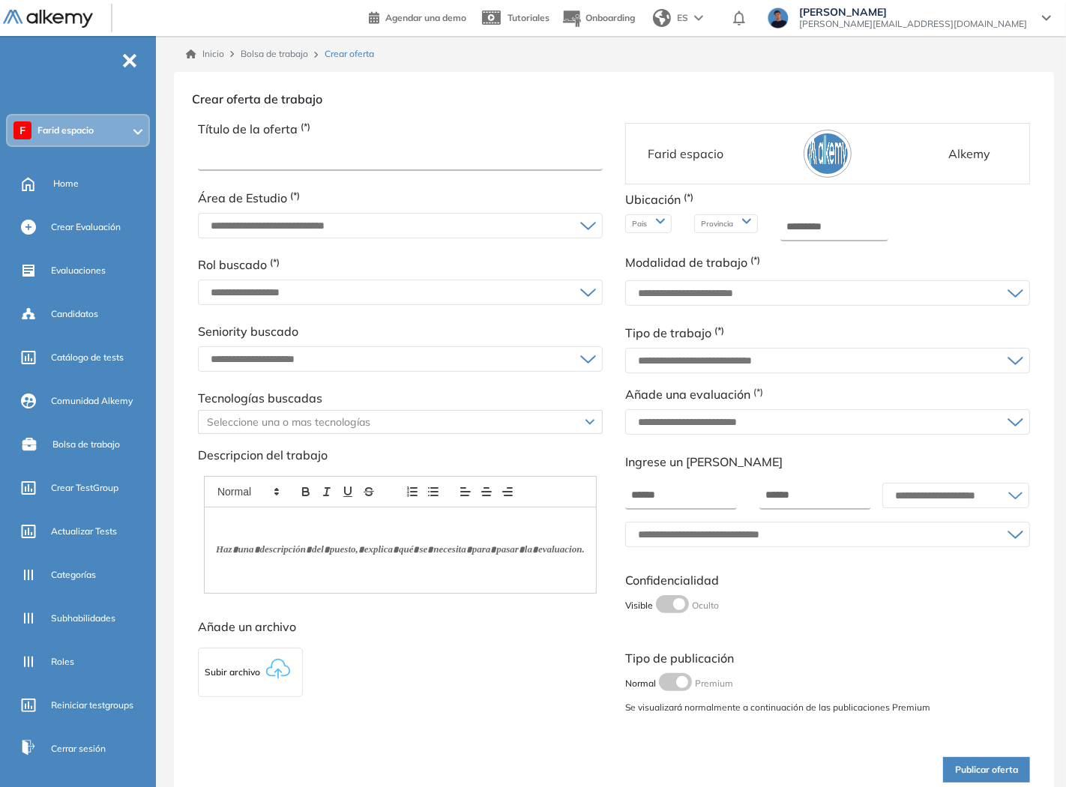
click at [367, 150] on input "text" at bounding box center [400, 157] width 405 height 27
type input "**********"
click at [487, 236] on div at bounding box center [400, 226] width 403 height 24
click at [223, 365] on li "Finanzas" at bounding box center [222, 361] width 34 height 15
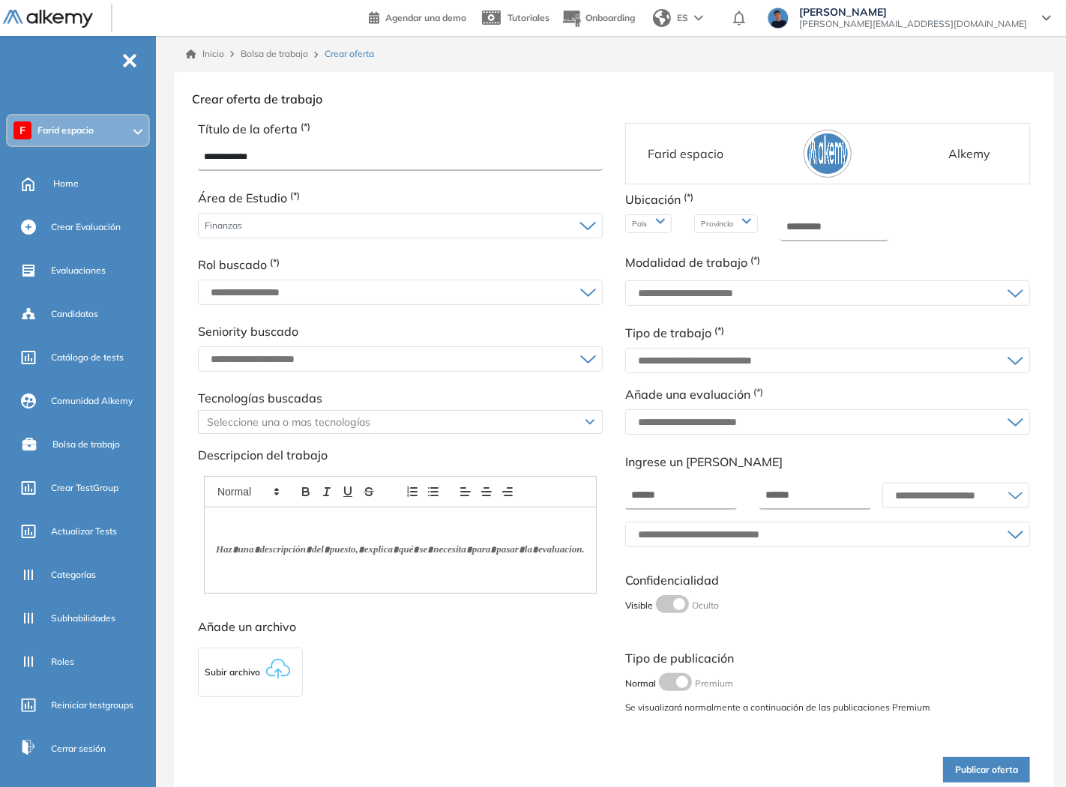
click at [285, 281] on div at bounding box center [400, 292] width 403 height 24
click at [233, 323] on li "Comercial" at bounding box center [225, 326] width 40 height 15
click at [249, 364] on div at bounding box center [400, 359] width 403 height 24
click at [221, 476] on li "Senior" at bounding box center [217, 472] width 25 height 15
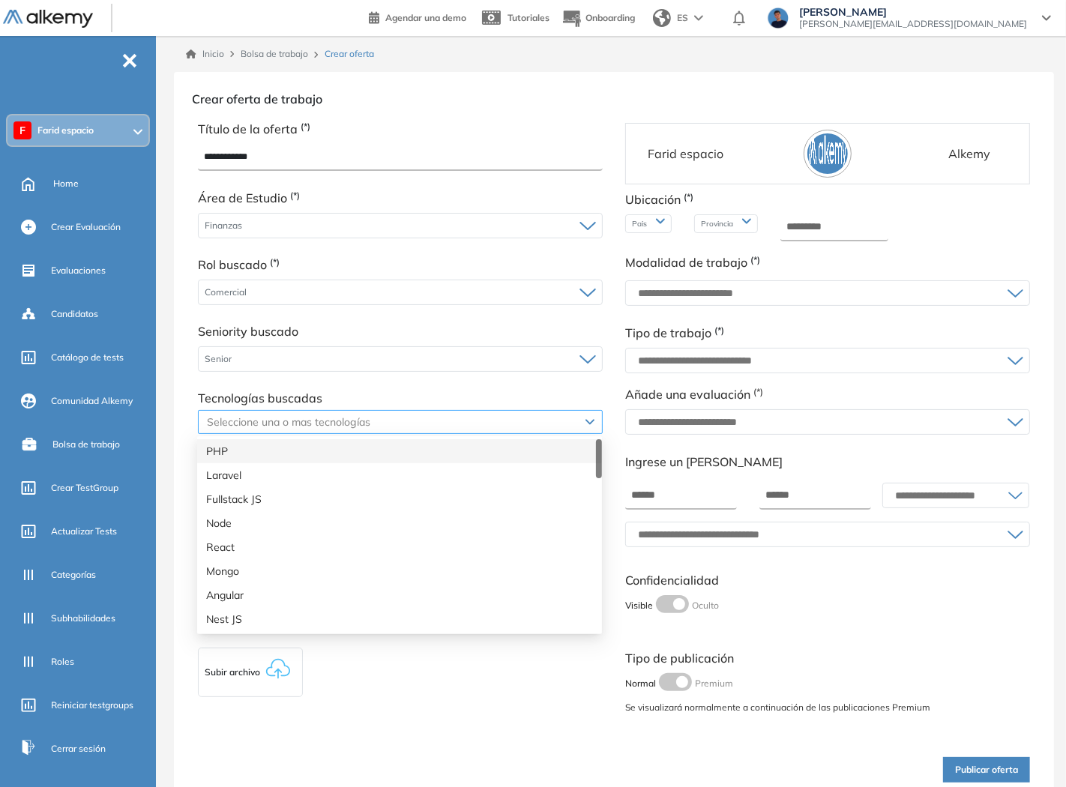
click at [253, 423] on div at bounding box center [393, 422] width 382 height 18
click at [231, 576] on div "Mongo" at bounding box center [399, 571] width 387 height 16
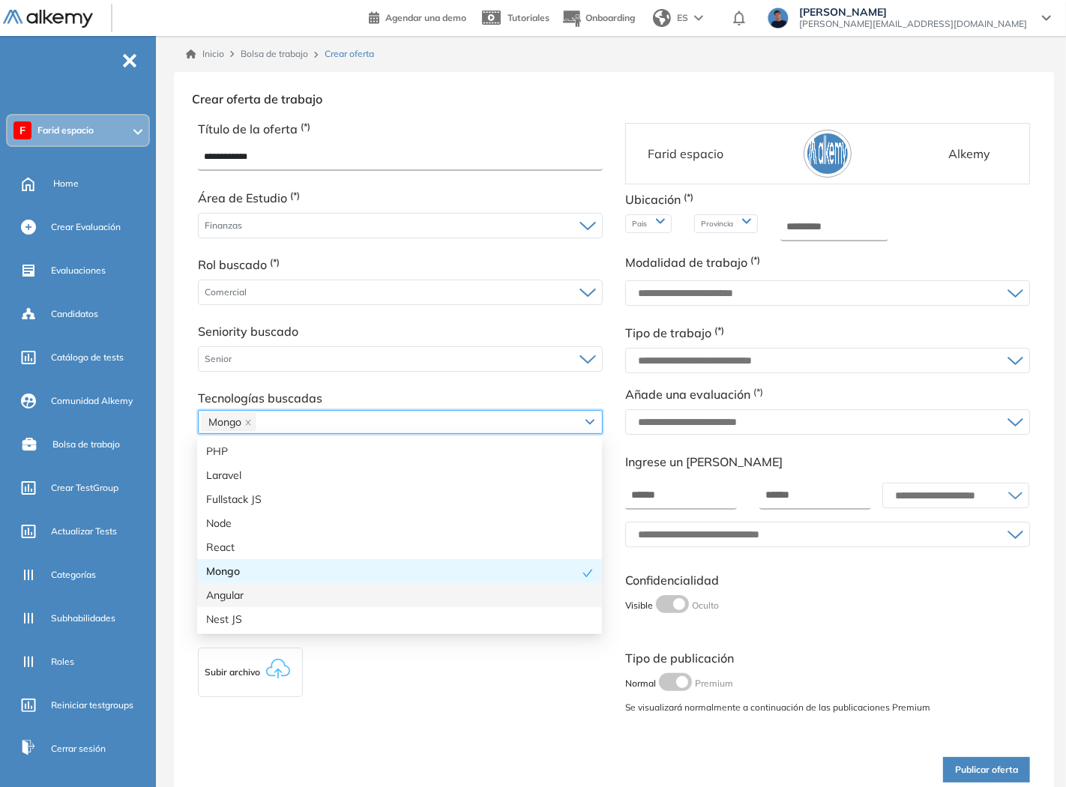
drag, startPoint x: 228, startPoint y: 595, endPoint x: 213, endPoint y: 585, distance: 18.3
click at [228, 594] on div "Angular" at bounding box center [399, 595] width 387 height 16
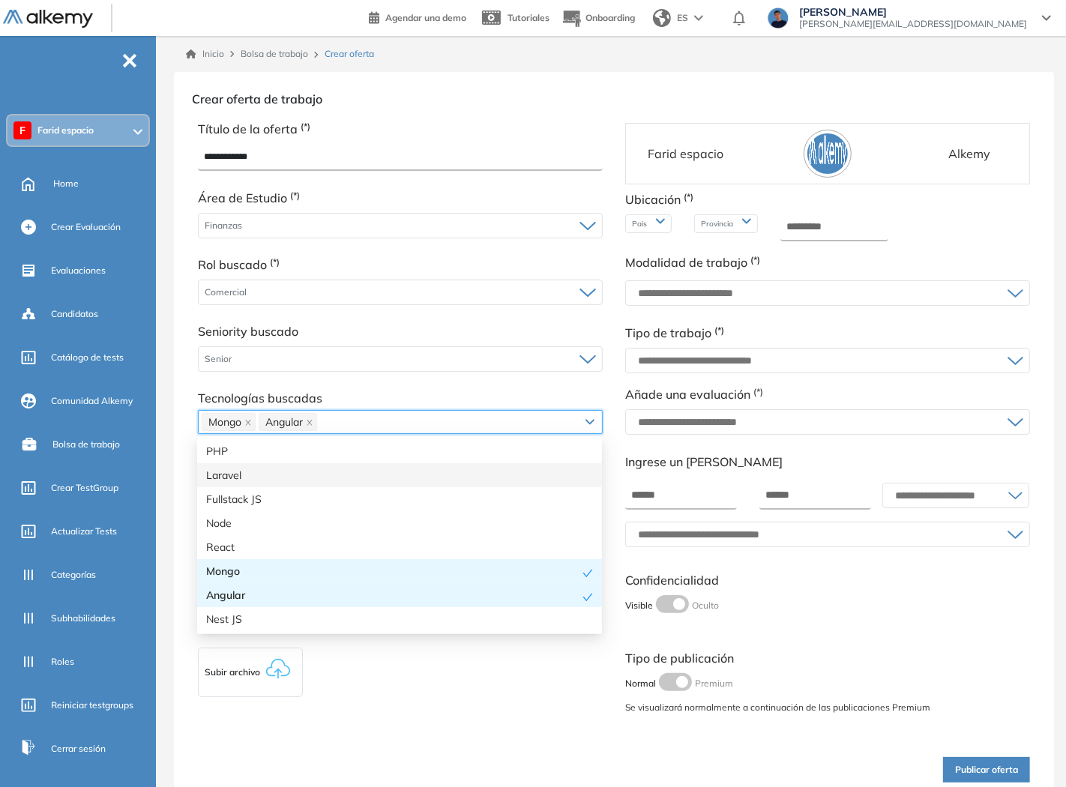
click at [229, 474] on div "Laravel" at bounding box center [399, 475] width 387 height 16
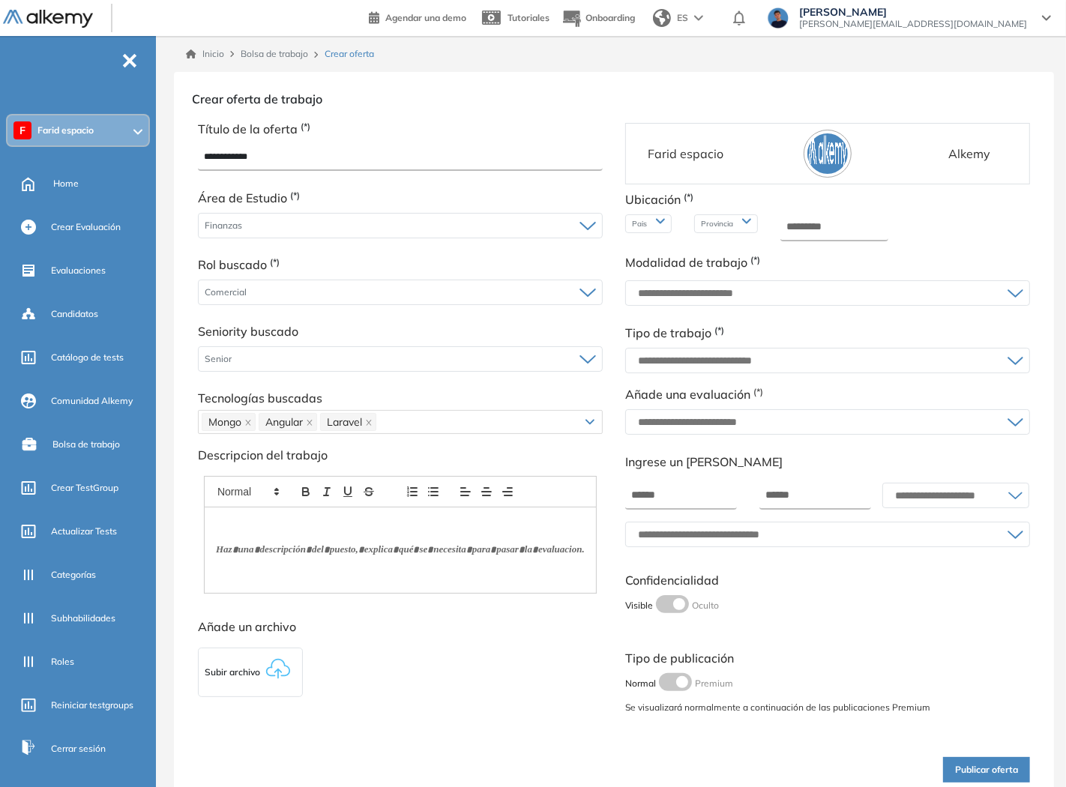
click at [193, 355] on div "**********" at bounding box center [400, 420] width 427 height 601
drag, startPoint x: 278, startPoint y: 546, endPoint x: 297, endPoint y: 544, distance: 18.8
click at [279, 546] on p at bounding box center [400, 549] width 343 height 13
click at [368, 665] on div "Añade un archivo Subir archivo" at bounding box center [400, 660] width 405 height 85
click at [652, 223] on div "Pais" at bounding box center [648, 223] width 46 height 19
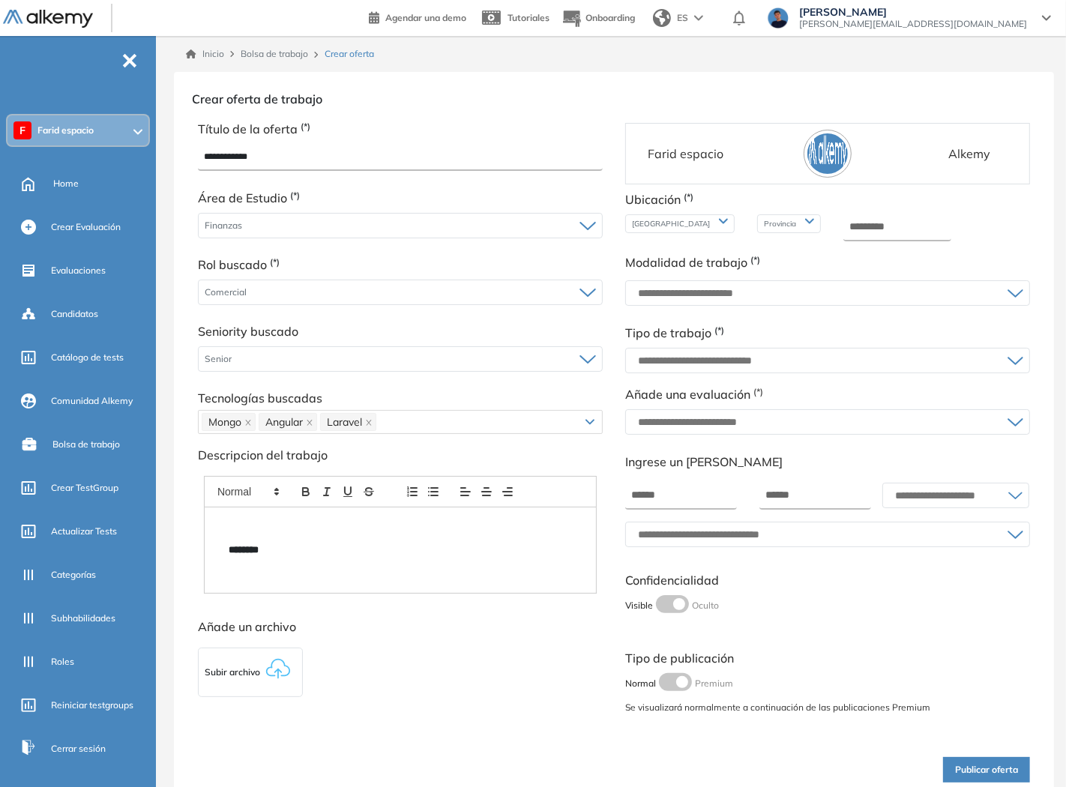
click at [764, 229] on span "Provincia" at bounding box center [781, 223] width 35 height 11
click at [878, 212] on div at bounding box center [943, 227] width 130 height 39
click at [889, 223] on input "text" at bounding box center [943, 227] width 108 height 27
type input "*******"
click at [893, 289] on input "text" at bounding box center [819, 293] width 375 height 12
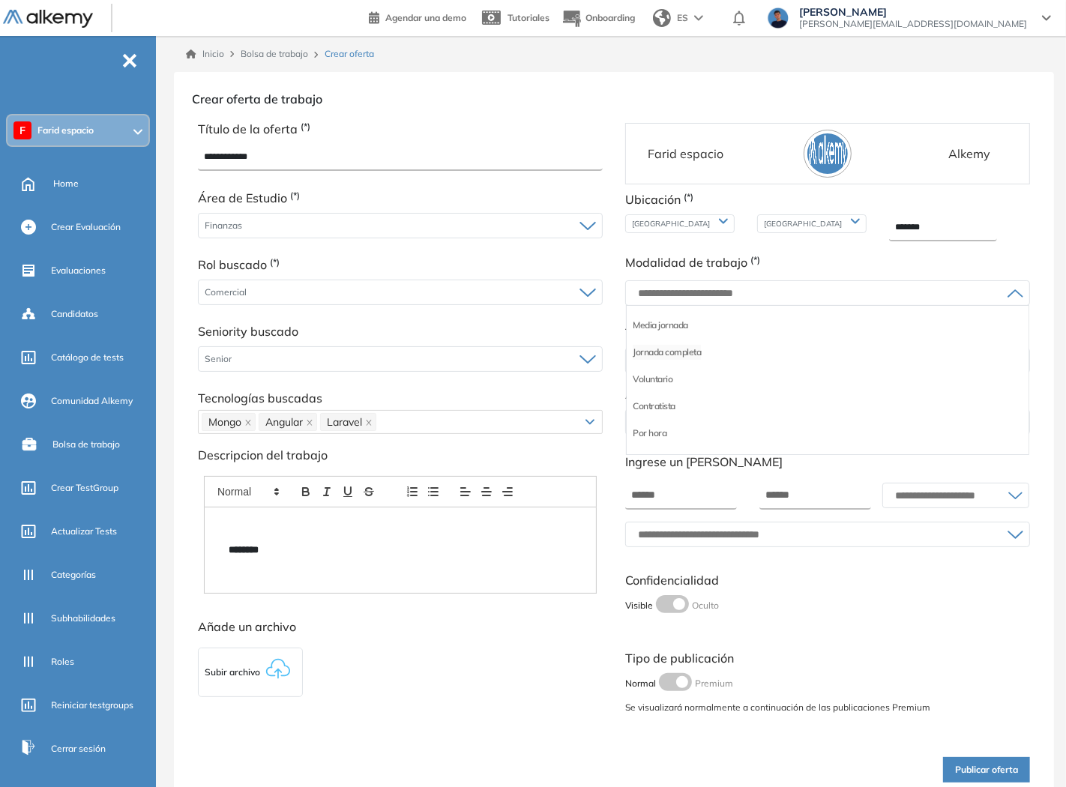
click at [663, 349] on li "Jornada completa" at bounding box center [667, 352] width 68 height 15
click at [668, 363] on input "text" at bounding box center [819, 361] width 375 height 12
click at [646, 387] on li "Remoto" at bounding box center [648, 392] width 31 height 15
click at [663, 420] on input "text" at bounding box center [819, 422] width 375 height 12
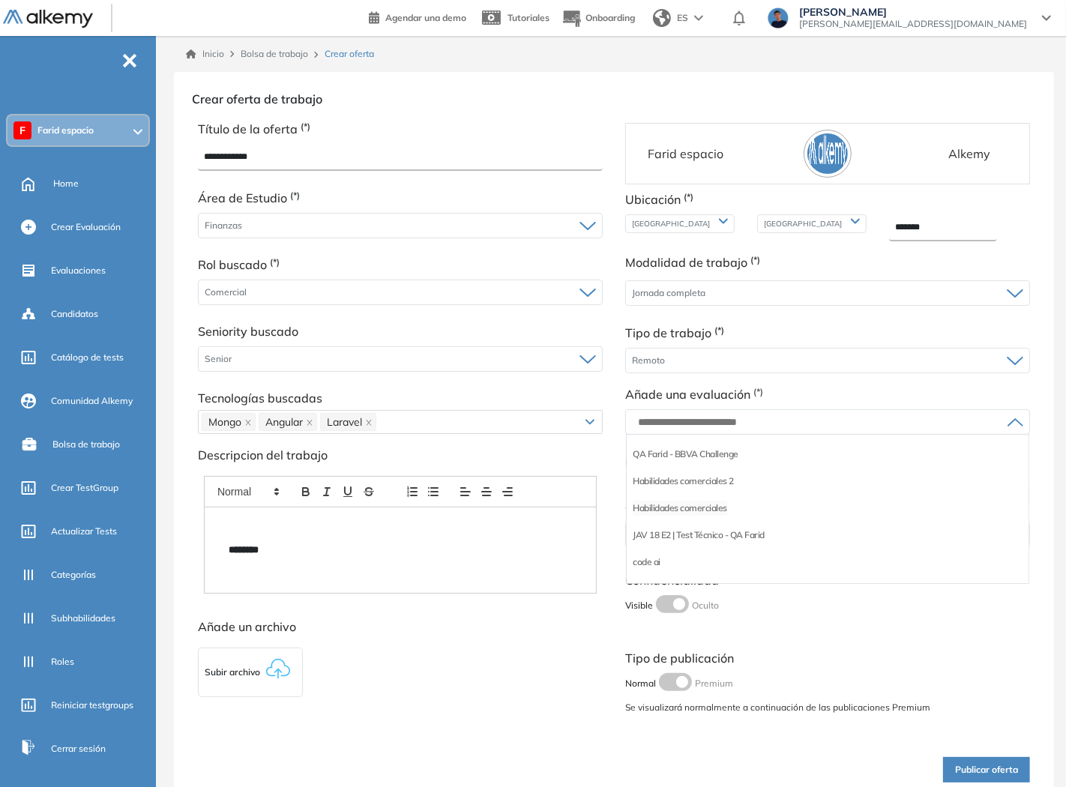
click at [663, 504] on li "Habilidades comerciales" at bounding box center [680, 508] width 94 height 15
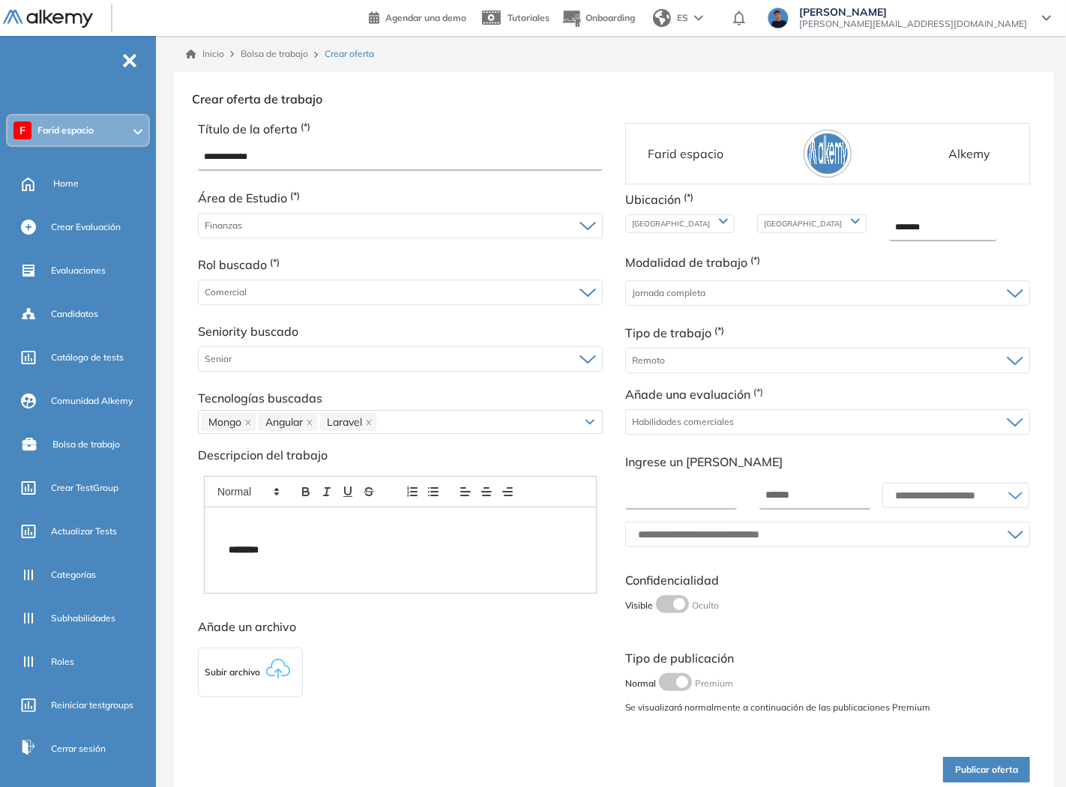
click at [678, 498] on input "number" at bounding box center [681, 496] width 112 height 27
type input "********"
click at [788, 510] on div at bounding box center [815, 496] width 134 height 39
click at [789, 493] on input "number" at bounding box center [815, 496] width 112 height 27
type input "*******"
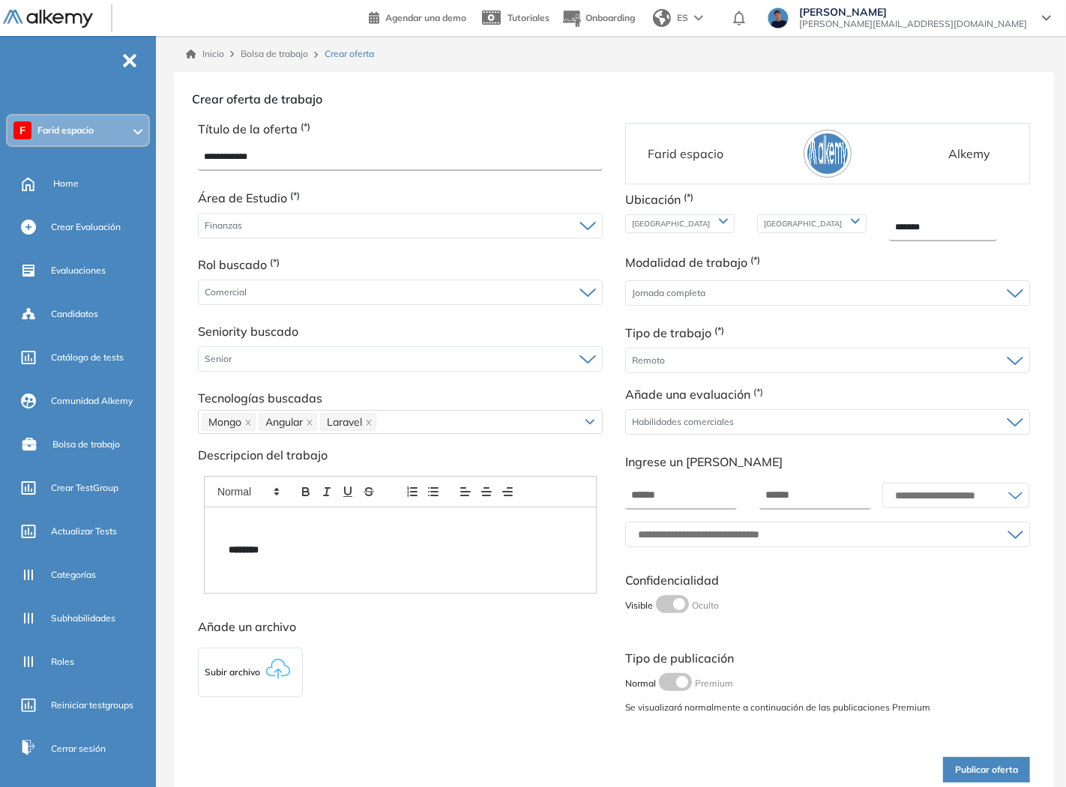
click at [925, 484] on div at bounding box center [955, 495] width 145 height 24
click at [890, 522] on li "ARS" at bounding box center [899, 527] width 18 height 15
click at [797, 523] on div at bounding box center [827, 534] width 403 height 24
click at [645, 648] on li "Mensual" at bounding box center [649, 647] width 33 height 15
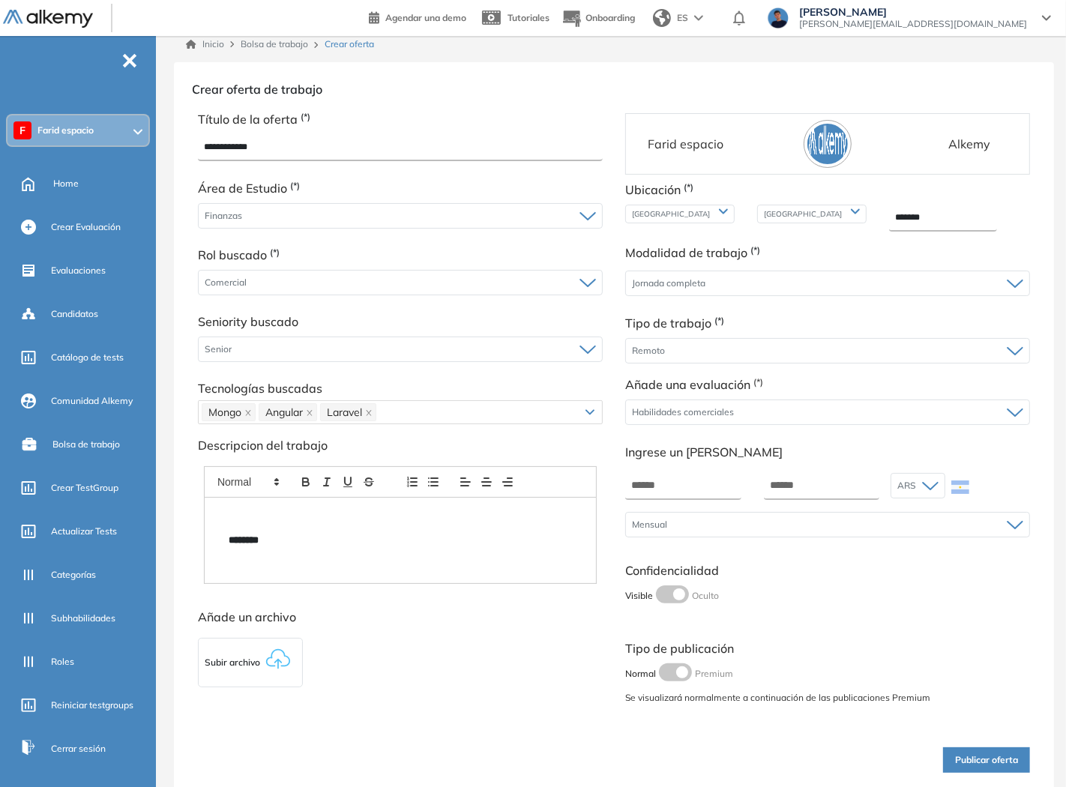
scroll to position [31, 0]
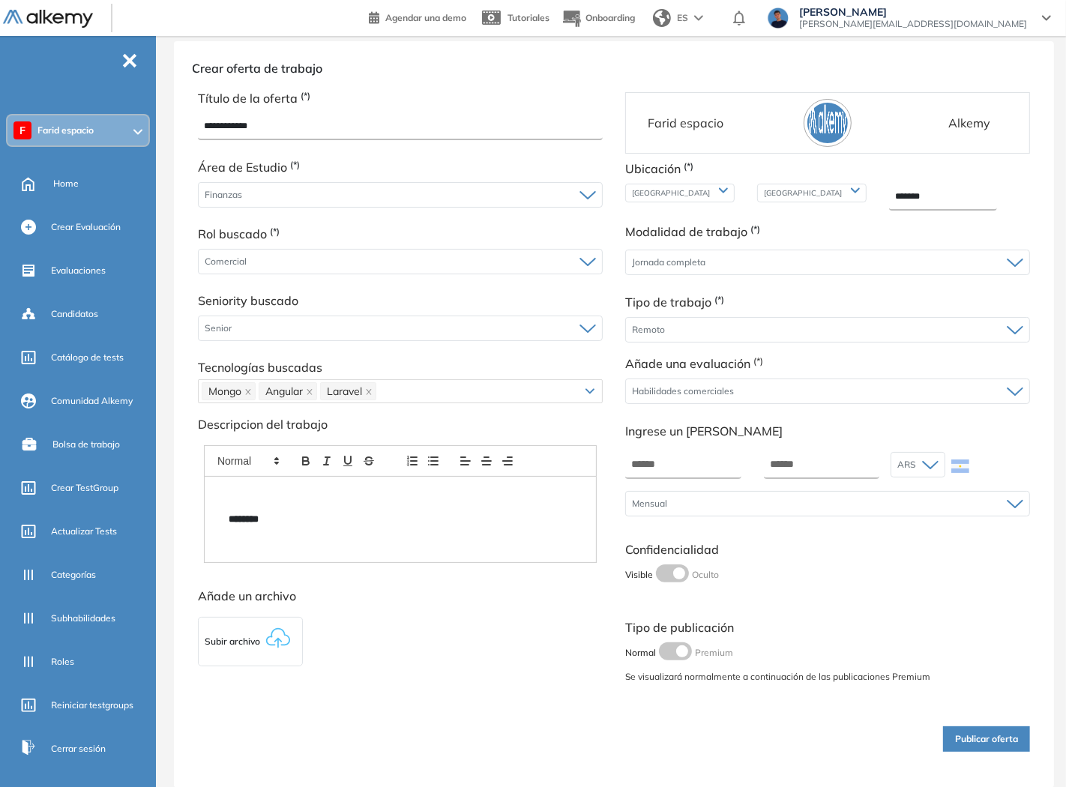
click at [986, 740] on button "Publicar oferta" at bounding box center [986, 738] width 87 height 25
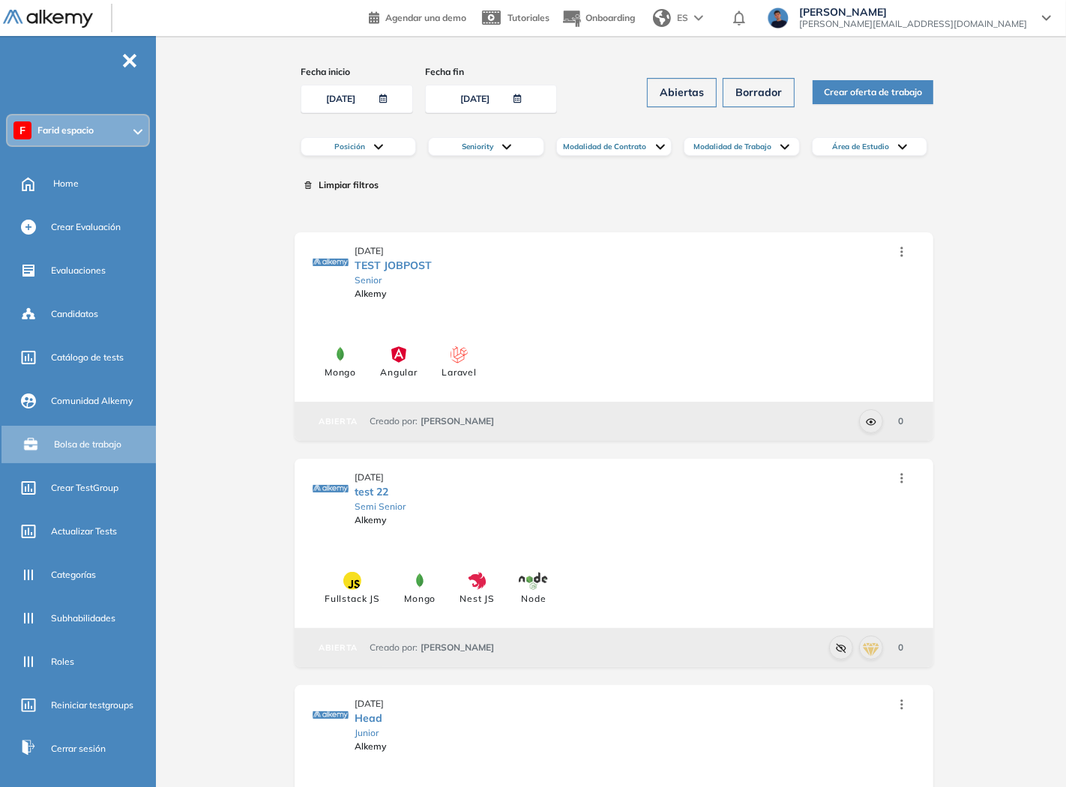
click at [726, 319] on div "[DATE] TEST JOBPOST Senior Alkemy Borrador Ocultar Editar Eliminar Mongo Angula…" at bounding box center [614, 336] width 639 height 208
drag, startPoint x: 253, startPoint y: 420, endPoint x: 234, endPoint y: 462, distance: 46.6
click at [253, 420] on div "Fecha inicio [DATE] Fecha fin [DATE] Abiertas Borrador Crear oferta de trabajo …" at bounding box center [613, 479] width 881 height 864
click at [900, 256] on icon at bounding box center [901, 251] width 15 height 15
click at [874, 364] on span "Eliminar" at bounding box center [871, 370] width 40 height 13
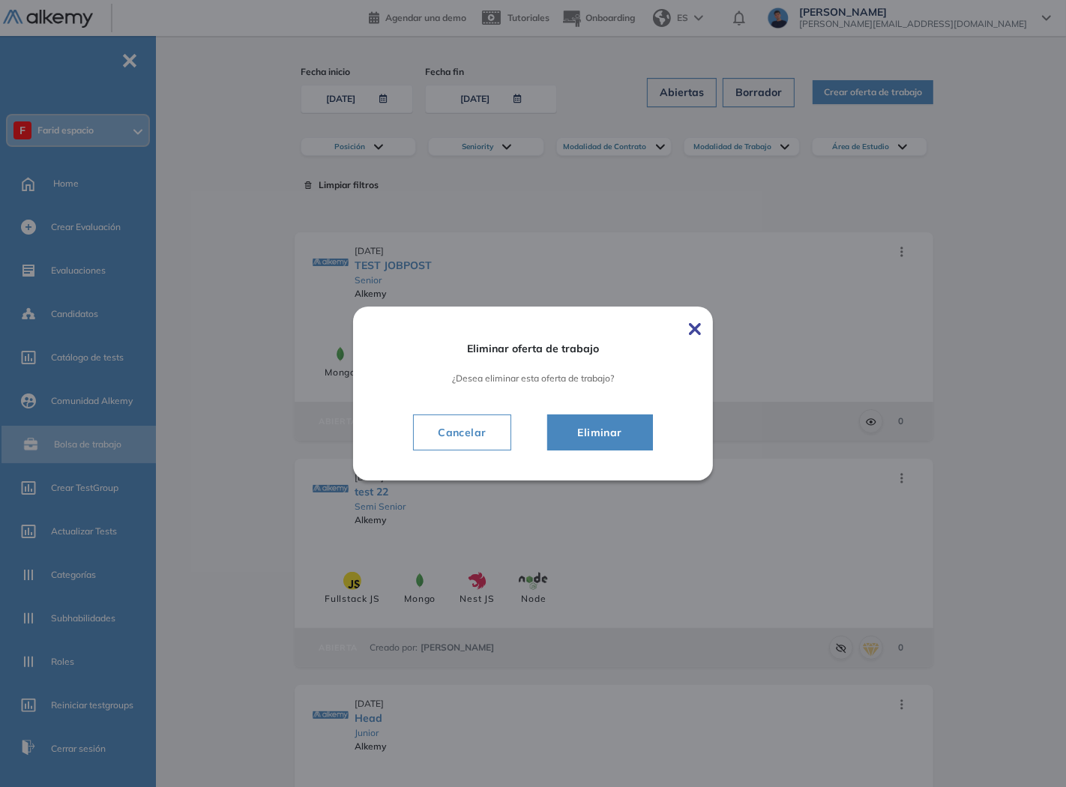
click at [627, 432] on span "Eliminar" at bounding box center [600, 432] width 68 height 18
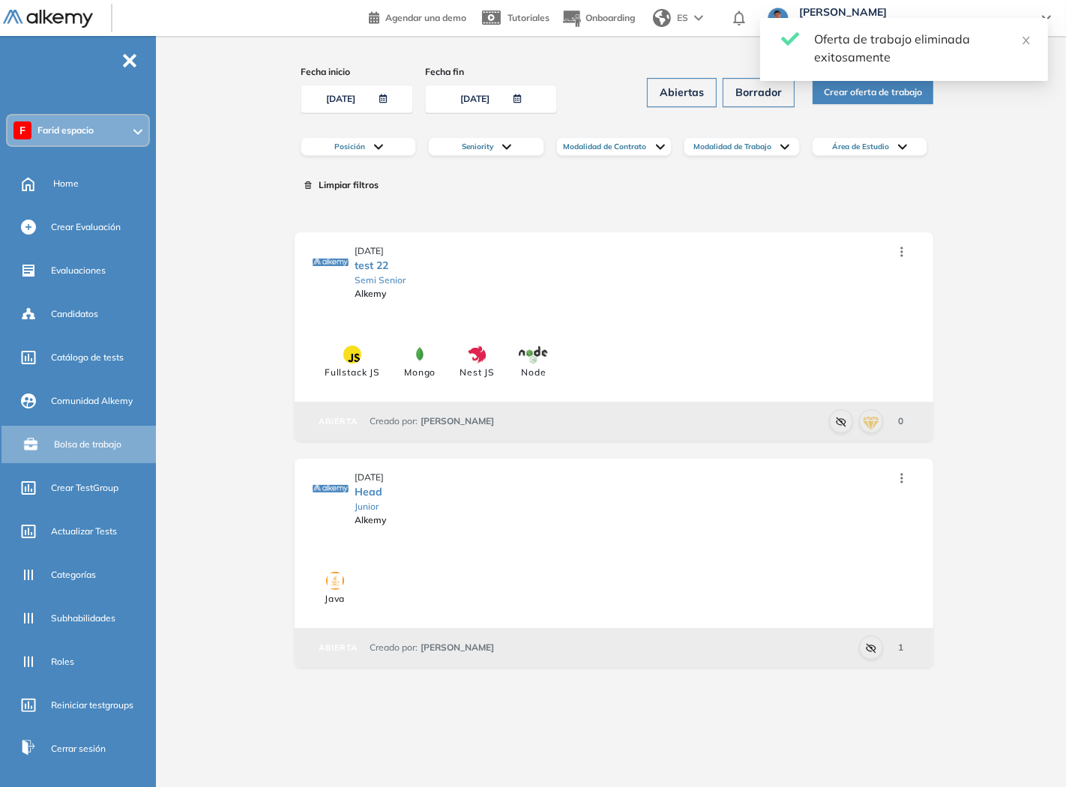
click at [902, 247] on icon at bounding box center [901, 252] width 2 height 10
click at [825, 367] on div "Eliminar" at bounding box center [871, 370] width 110 height 16
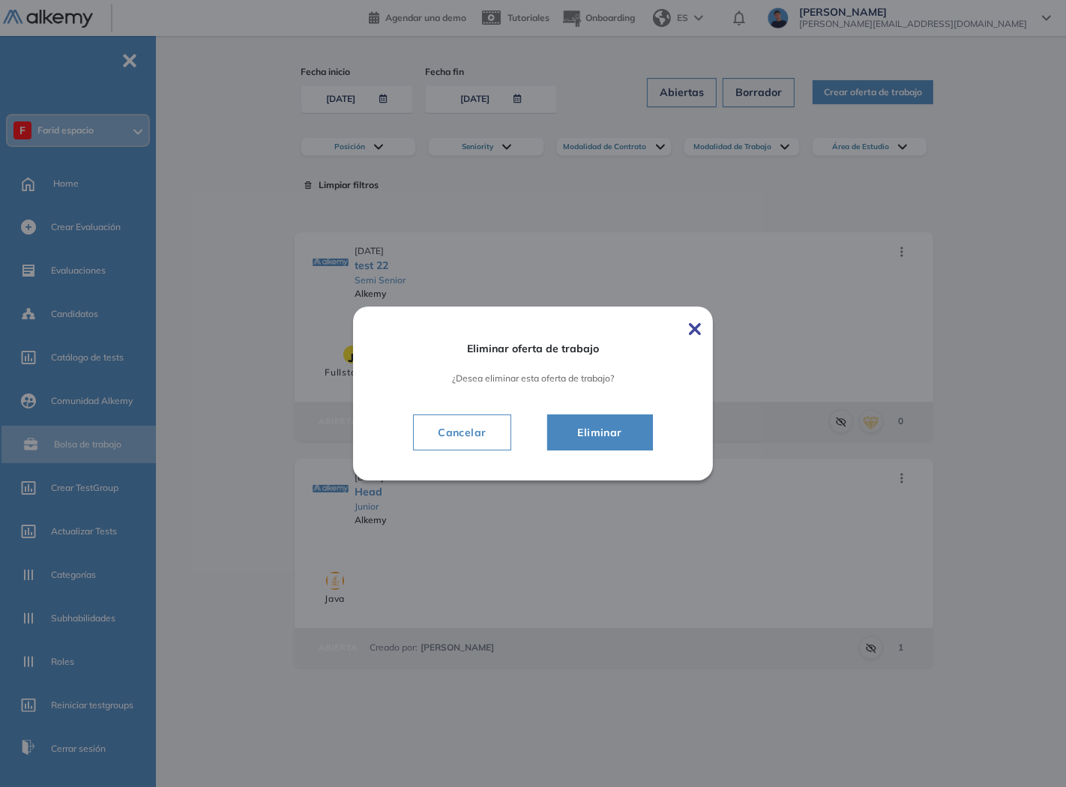
click at [630, 438] on span "Eliminar" at bounding box center [600, 432] width 68 height 18
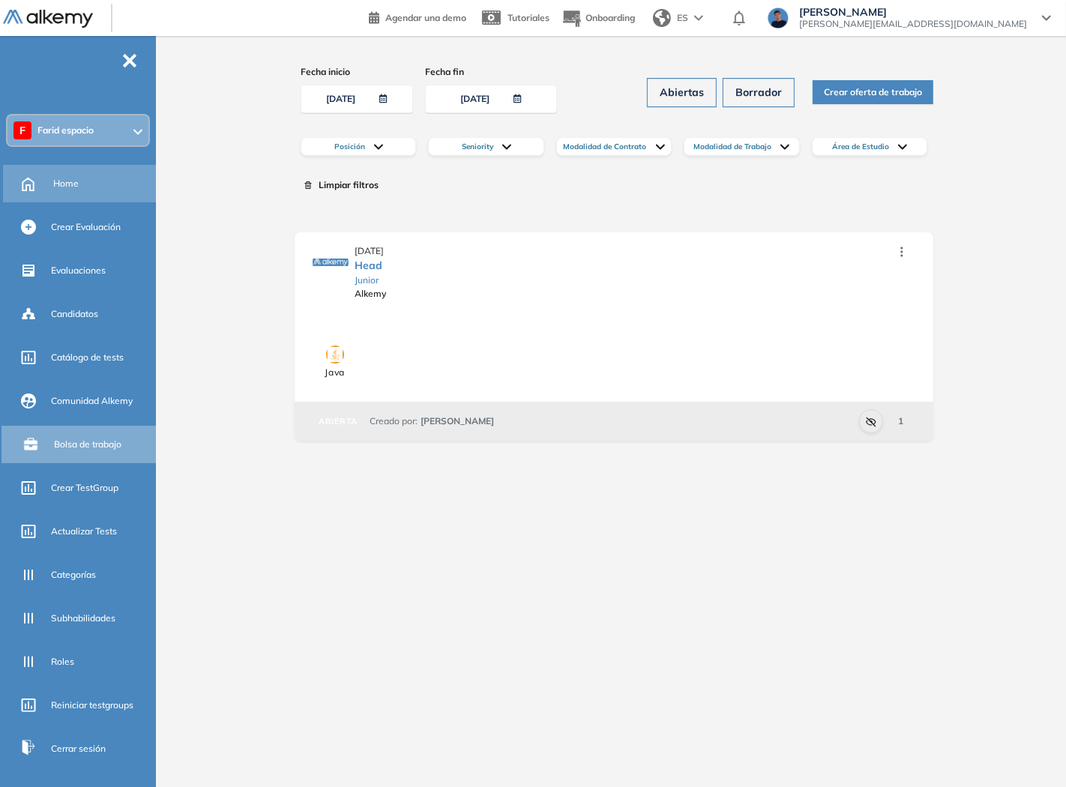
click at [87, 185] on div "Home" at bounding box center [103, 183] width 100 height 25
